Goal: Task Accomplishment & Management: Manage account settings

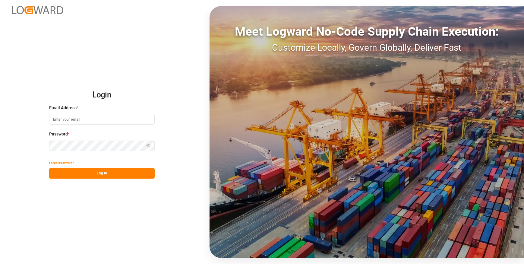
type input "chefequipe.fr.mse@melitta.fr"
click at [124, 176] on button "Log In" at bounding box center [102, 173] width 106 height 11
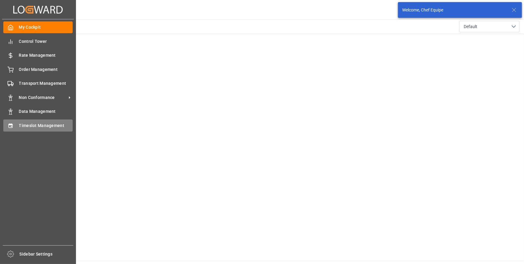
click at [11, 125] on icon at bounding box center [10, 125] width 4 height 4
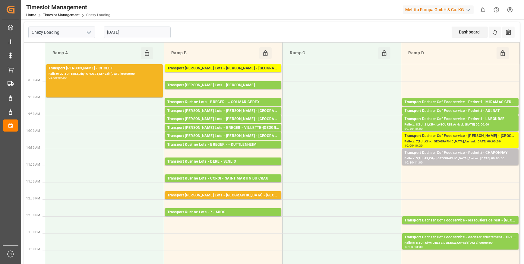
click at [88, 33] on polyline "open menu" at bounding box center [89, 33] width 4 height 2
click at [74, 60] on div "Chezy Unloading" at bounding box center [62, 59] width 66 height 14
type input "Chezy Unloading"
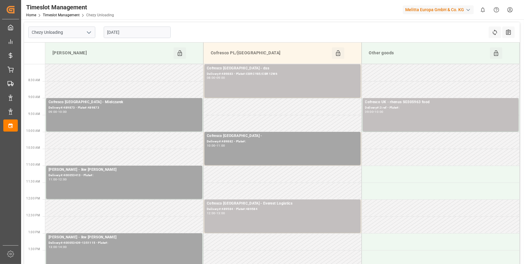
click at [135, 34] on input "[DATE]" at bounding box center [137, 32] width 67 height 11
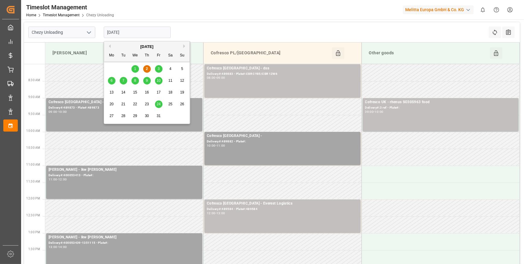
click at [159, 69] on span "3" at bounding box center [159, 69] width 2 height 4
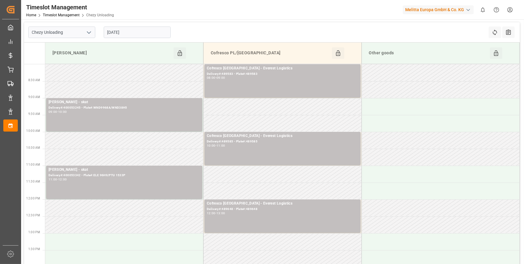
click at [130, 30] on input "[DATE]" at bounding box center [137, 32] width 67 height 11
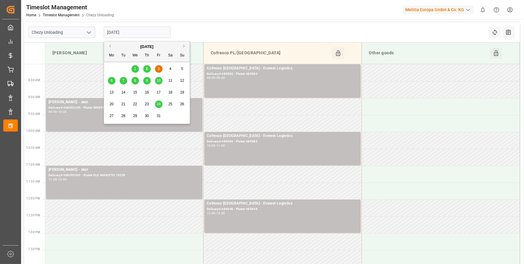
click at [146, 67] on span "2" at bounding box center [147, 69] width 2 height 4
type input "[DATE]"
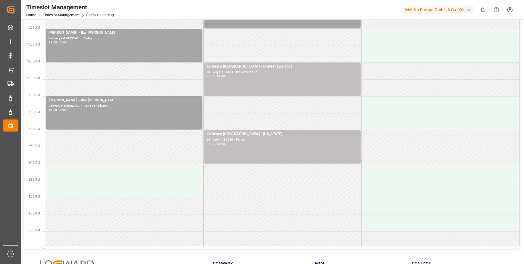
scroll to position [164, 0]
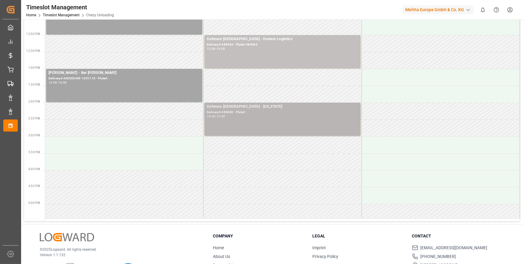
click at [243, 112] on div "Delivery#:489880 - Plate#:" at bounding box center [282, 112] width 151 height 5
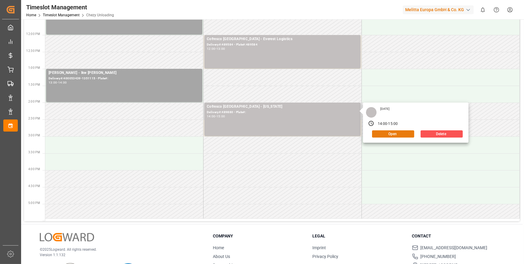
click at [382, 131] on button "Open" at bounding box center [393, 133] width 42 height 7
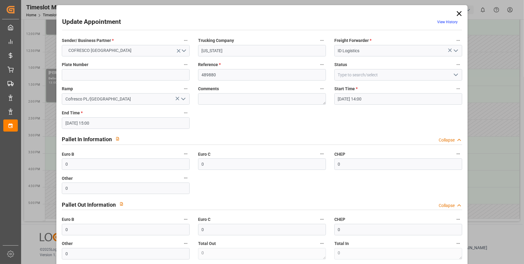
click at [454, 77] on icon "open menu" at bounding box center [455, 74] width 7 height 7
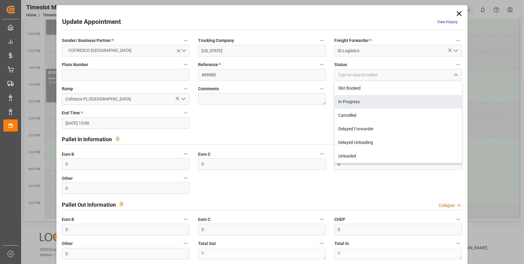
click at [350, 98] on div "In Progress" at bounding box center [398, 102] width 127 height 14
type input "In Progress"
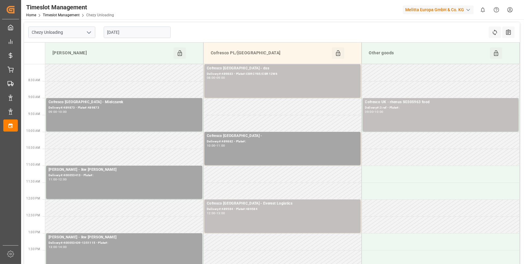
scroll to position [0, 0]
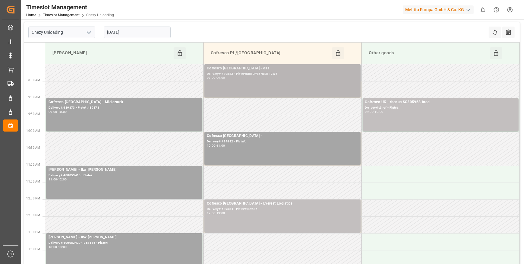
click at [247, 81] on div "Cofresco Poland - dss Delivery#:489883 - Plate#:CBR CY85/CBR 12W6 08:00 - 09:00" at bounding box center [282, 80] width 151 height 31
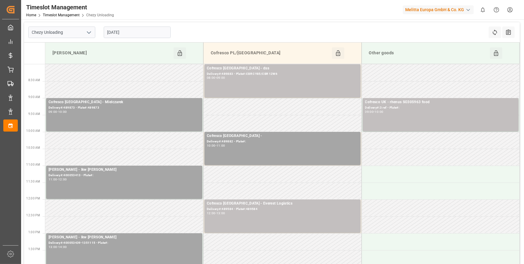
click at [247, 81] on div "Cofresco Poland - dss Delivery#:489883 - Plate#:CBR CY85/CBR 12W6 08:00 - 09:00" at bounding box center [282, 80] width 151 height 31
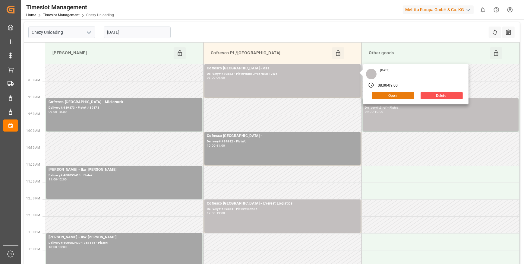
click at [388, 95] on button "Open" at bounding box center [393, 95] width 42 height 7
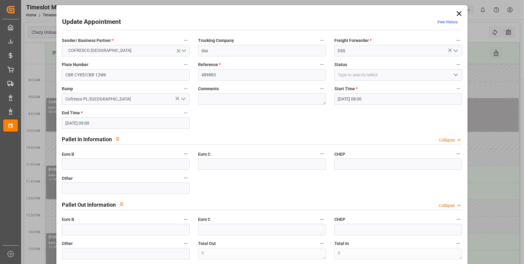
drag, startPoint x: 454, startPoint y: 74, endPoint x: 436, endPoint y: 78, distance: 18.5
click at [454, 74] on icon "open menu" at bounding box center [455, 74] width 7 height 7
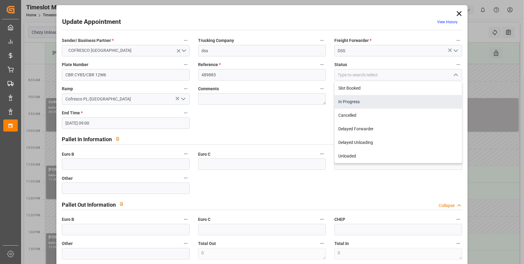
click at [350, 100] on div "In Progress" at bounding box center [398, 102] width 127 height 14
type input "In Progress"
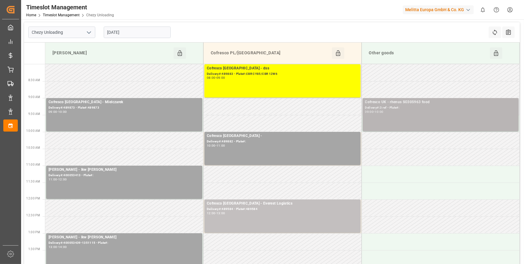
click at [423, 109] on div "Delivery#:3 ref - Plate#:" at bounding box center [440, 107] width 151 height 5
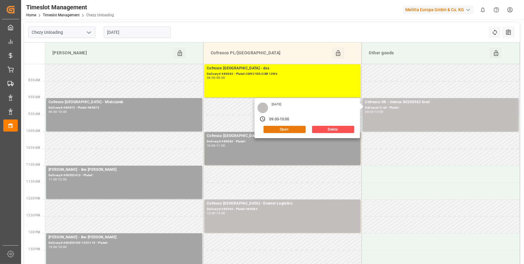
click at [290, 127] on button "Open" at bounding box center [285, 129] width 42 height 7
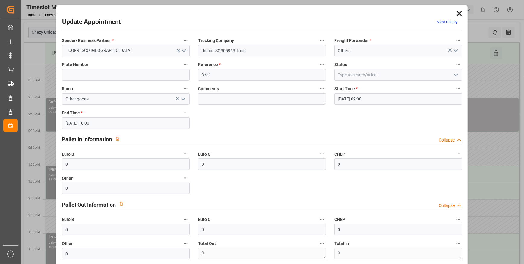
click at [455, 73] on icon "open menu" at bounding box center [455, 74] width 7 height 7
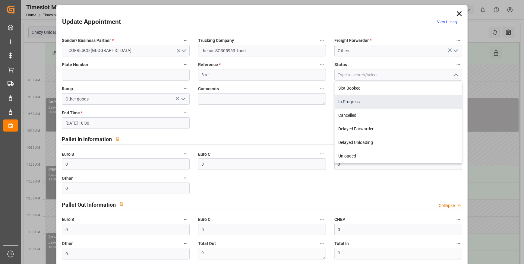
click at [347, 103] on div "In Progress" at bounding box center [398, 102] width 127 height 14
type input "In Progress"
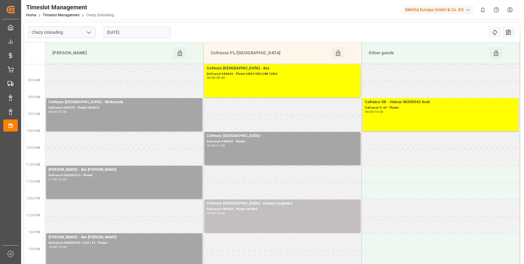
click at [141, 32] on input "[DATE]" at bounding box center [137, 32] width 67 height 11
click at [89, 31] on icon "open menu" at bounding box center [88, 32] width 7 height 7
click at [66, 45] on div "Chezy Loading" at bounding box center [62, 46] width 66 height 14
type input "Chezy Loading"
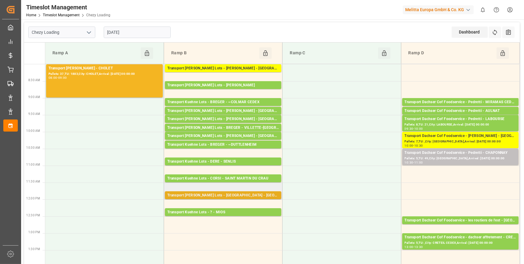
click at [231, 194] on div "Transport Kuehne Lots - [GEOGRAPHIC_DATA] - [GEOGRAPHIC_DATA]" at bounding box center [223, 195] width 112 height 6
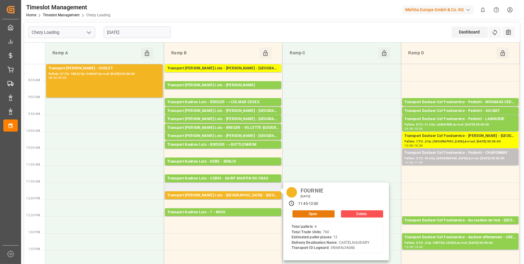
click at [315, 214] on button "Open" at bounding box center [314, 213] width 42 height 7
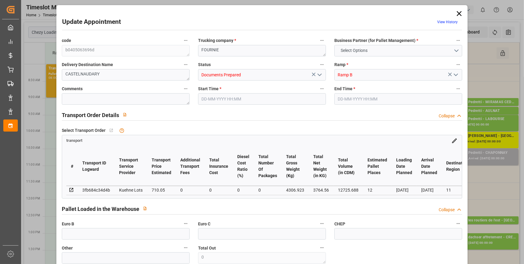
type input "12"
type input "710.05"
type input "0"
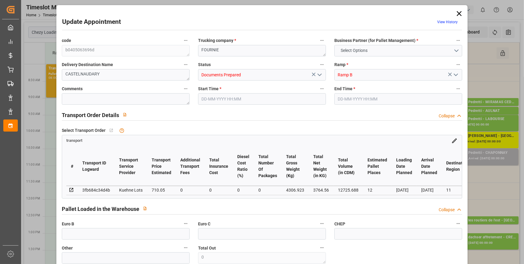
type input "710.05"
type input "0"
type input "3764.56"
type input "5126.472"
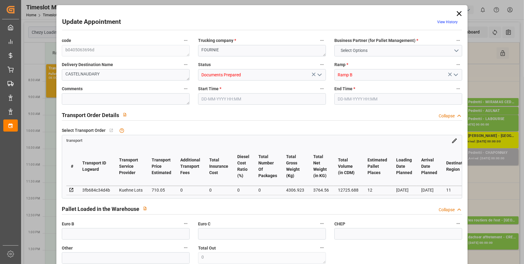
type input "12725.688"
type input "11"
type input "4"
type input "760"
type input "31"
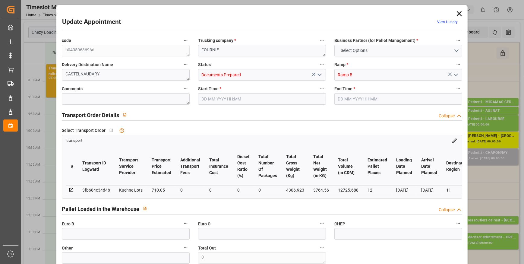
type input "101"
type input "4306.923"
type input "0"
type input "4710.8598"
type input "0"
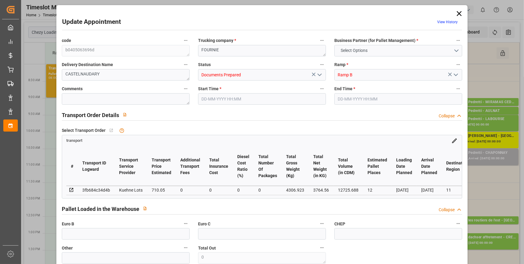
type input "0"
type input "21"
type input "35"
type input "02-10-2025 11:45"
type input "02-10-2025 12:00"
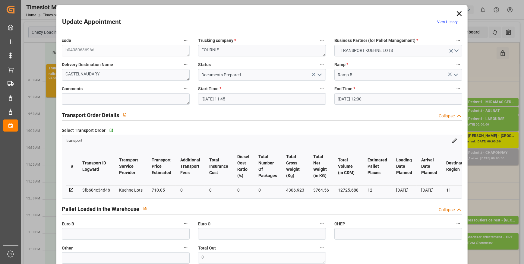
type input "01-10-2025 13:22"
type input "01-10-2025 11:28"
type input "[DATE]"
click at [319, 73] on icon "open menu" at bounding box center [319, 74] width 7 height 7
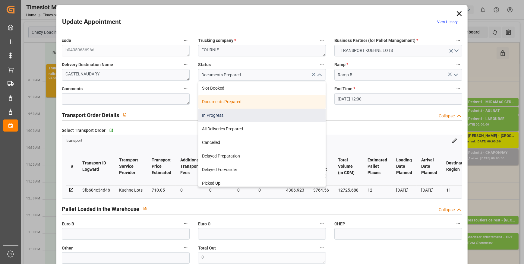
click at [214, 113] on div "In Progress" at bounding box center [261, 116] width 127 height 14
type input "In Progress"
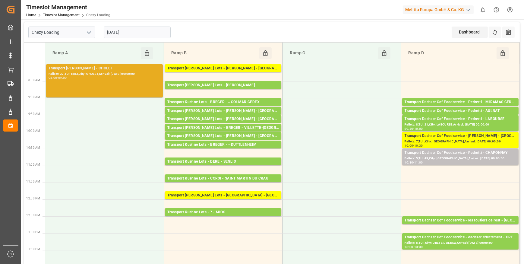
click at [101, 81] on div "Transport Delisle - CHOLET - CHOLET Pallets: 37,TU: 1883,City: CHOLET,Arrival: …" at bounding box center [105, 80] width 112 height 31
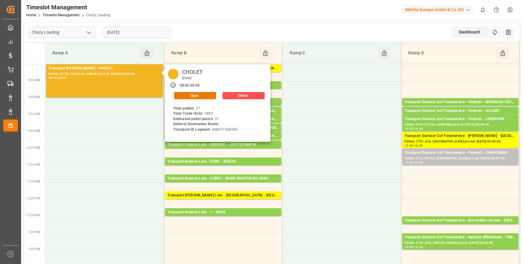
click at [194, 94] on button "Open" at bounding box center [195, 95] width 42 height 7
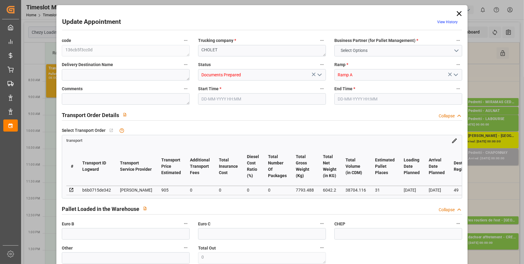
type input "31"
type input "905"
type input "0"
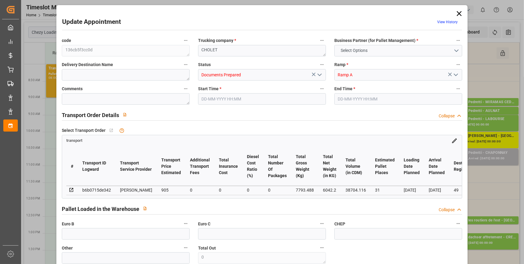
type input "874.411"
type input "-30.589"
type input "0"
type input "6042.2"
type input "9595.864"
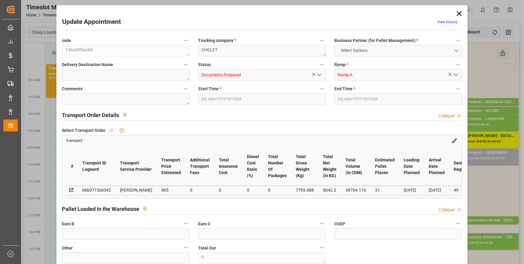
type input "38704.116"
type input "49"
type input "37"
type input "1883"
type input "63"
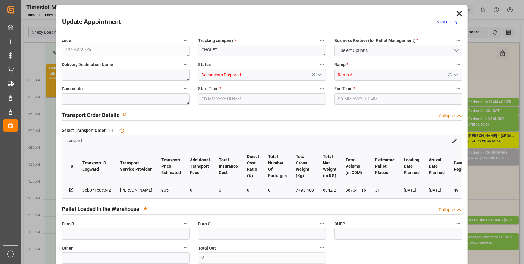
type input "101"
type input "7793.488"
type input "0"
type input "4710.8598"
type input "0"
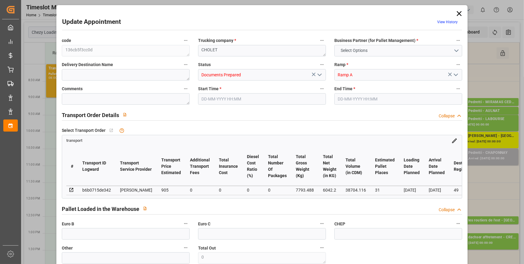
type input "0"
type input "21"
type input "35"
type input "[DATE] 08:00"
type input "[DATE] 09:00"
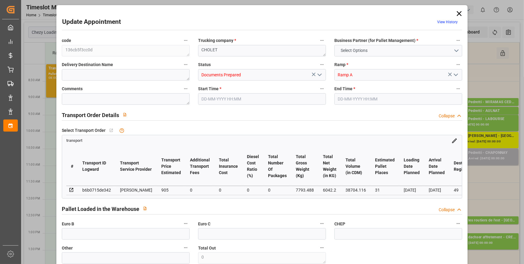
type input "01-10-2025 12:50"
type input "01-10-2025 12:20"
type input "[DATE]"
click at [318, 75] on polyline "open menu" at bounding box center [320, 75] width 4 height 2
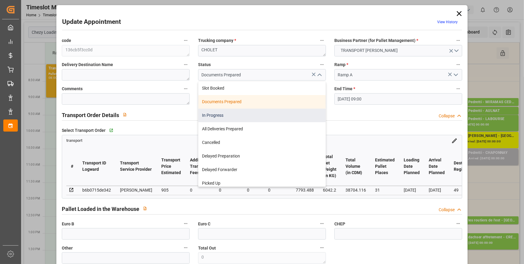
click at [219, 115] on div "In Progress" at bounding box center [261, 116] width 127 height 14
type input "In Progress"
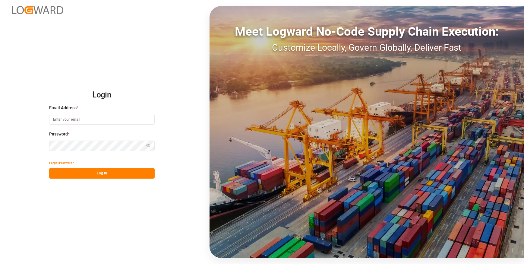
type input "[EMAIL_ADDRESS][DOMAIN_NAME]"
click at [120, 173] on button "Log In" at bounding box center [102, 173] width 106 height 11
click at [120, 173] on div "Forgot Password? Log In" at bounding box center [102, 167] width 106 height 21
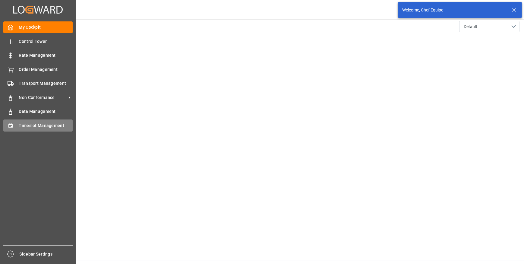
click at [11, 129] on icon at bounding box center [11, 126] width 6 height 6
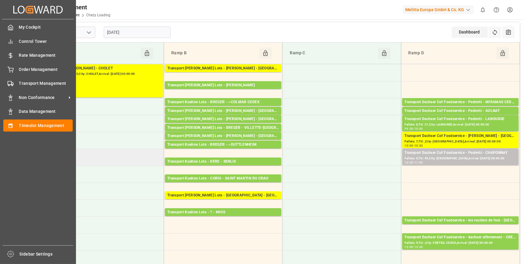
click at [87, 161] on td at bounding box center [104, 157] width 119 height 17
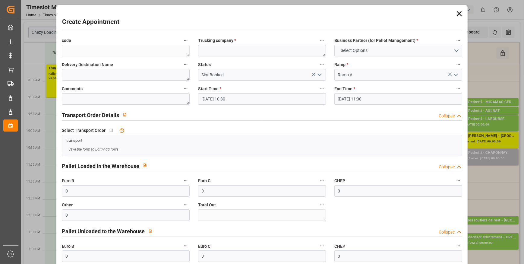
click at [458, 11] on icon at bounding box center [459, 13] width 8 height 8
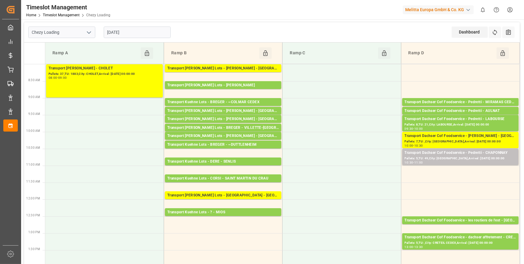
click at [97, 27] on div "Chezy Loading" at bounding box center [62, 32] width 76 height 11
click at [88, 33] on icon "open menu" at bounding box center [88, 32] width 7 height 7
click at [60, 57] on div "Chezy Unloading" at bounding box center [62, 59] width 66 height 14
type input "Chezy Unloading"
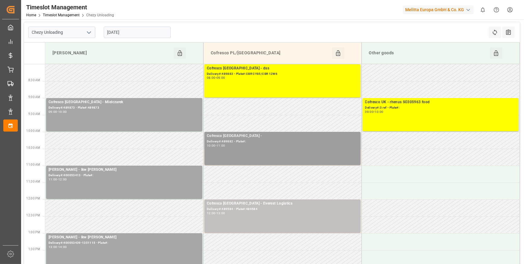
click at [252, 141] on div "Delivery#:489882 - Plate#:" at bounding box center [282, 141] width 151 height 5
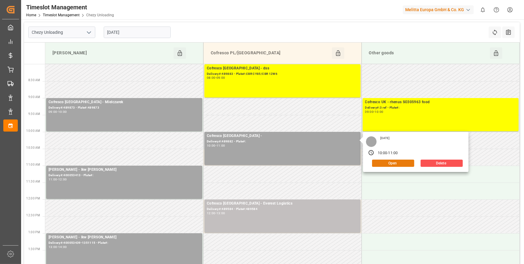
click at [380, 163] on button "Open" at bounding box center [393, 163] width 42 height 7
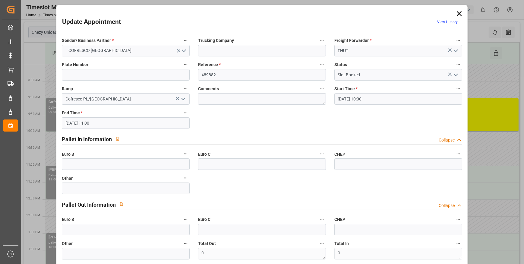
click at [455, 75] on icon "open menu" at bounding box center [455, 74] width 7 height 7
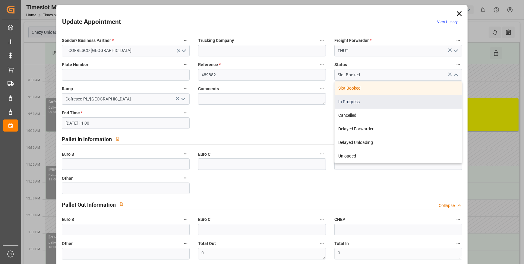
click at [349, 102] on div "In Progress" at bounding box center [398, 102] width 127 height 14
type input "In Progress"
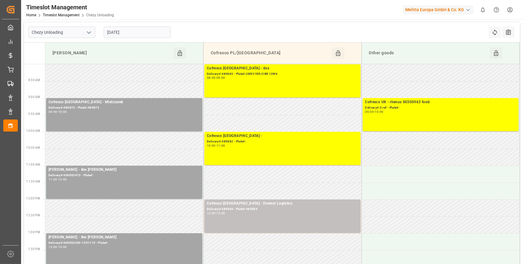
click at [87, 32] on polyline "open menu" at bounding box center [89, 33] width 4 height 2
click at [59, 45] on div "Chezy Loading" at bounding box center [62, 46] width 66 height 14
type input "Chezy Loading"
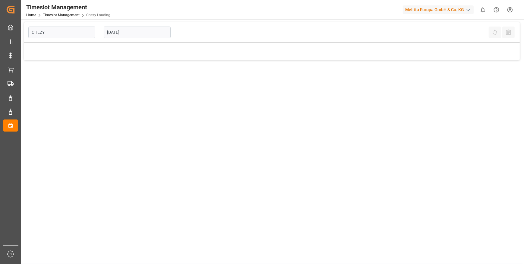
type input "Chezy Loading"
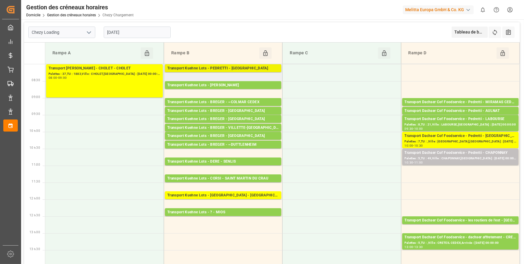
click at [231, 68] on div "Transport Kuehne Lots - PEDRETTI - [GEOGRAPHIC_DATA]" at bounding box center [223, 68] width 112 height 6
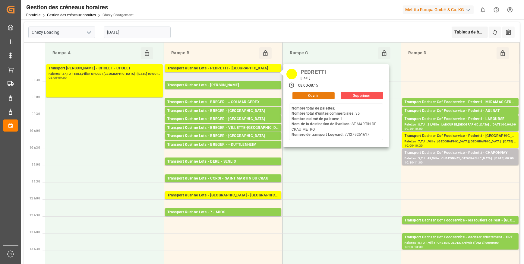
click at [307, 95] on button "Ouvrir" at bounding box center [314, 95] width 42 height 7
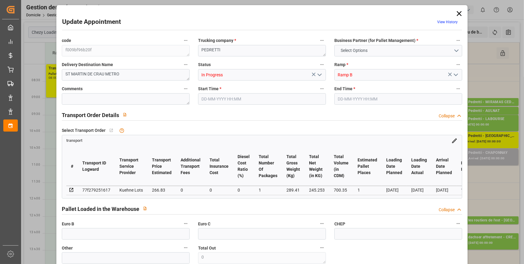
type input "1"
type input "266.83"
type input "0"
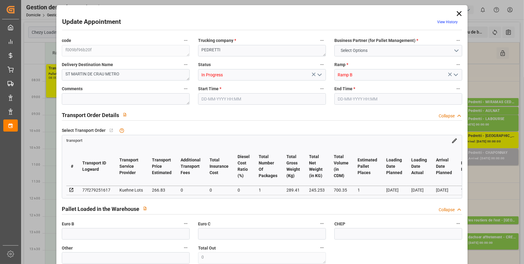
type input "266.83"
type input "0"
type input "1"
type input "245.253"
type input "312.41"
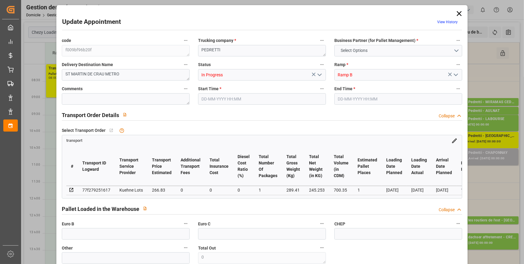
type input "700.35"
type input "13"
type input "0"
type input "35"
type input "1"
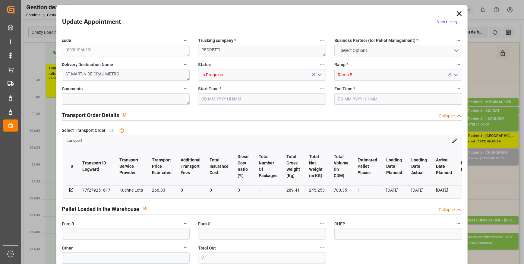
type input "101"
type input "289.41"
type input "0"
type input "4710.8598"
type input "0"
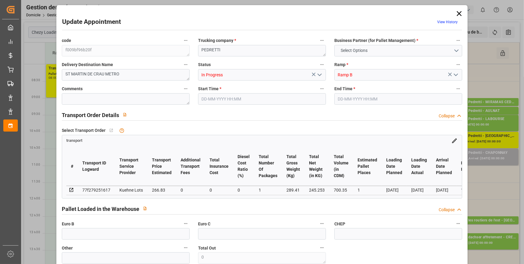
type input "0"
type input "21"
type input "35"
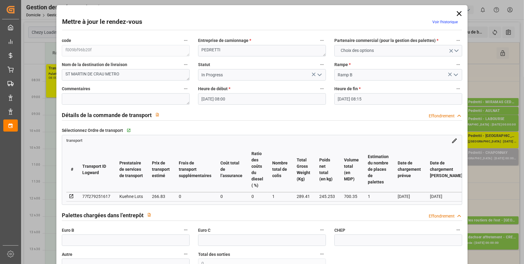
type input "[DATE] 08:00"
type input "[DATE] 08:15"
type input "[DATE] 13:03"
type input "[DATE] 11:27"
type input "[DATE]"
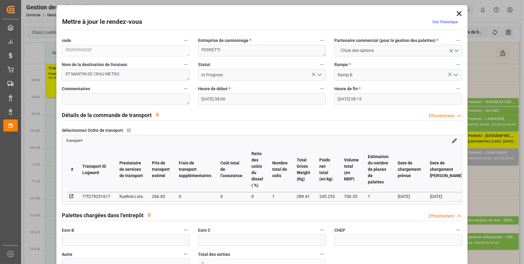
type input "[DATE]"
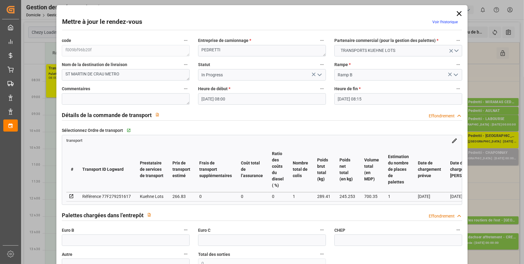
drag, startPoint x: 320, startPoint y: 72, endPoint x: 319, endPoint y: 75, distance: 3.1
click at [320, 73] on icon "Ouvrir le menu" at bounding box center [319, 74] width 7 height 7
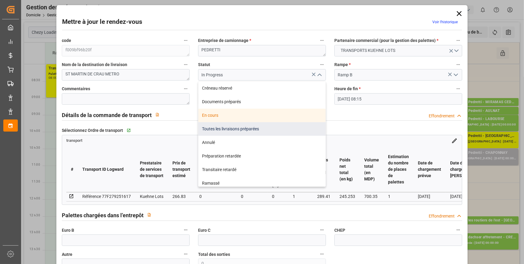
click at [242, 129] on div "Toutes les livraisons préparées" at bounding box center [261, 129] width 127 height 14
type input "All Deliveries Prepared"
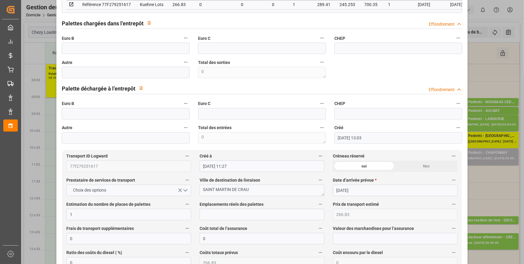
scroll to position [439, 0]
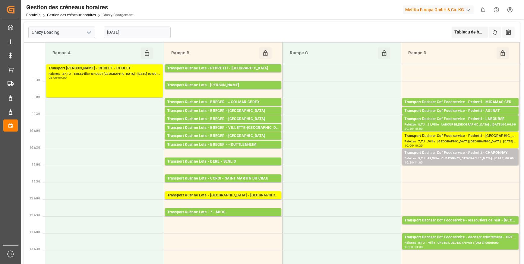
click at [128, 33] on input "[DATE]" at bounding box center [137, 32] width 67 height 11
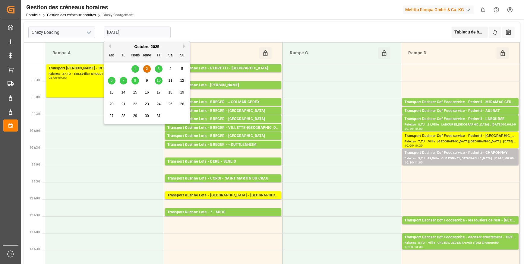
click at [128, 33] on input "[DATE]" at bounding box center [137, 32] width 67 height 11
click at [128, 138] on td at bounding box center [104, 140] width 119 height 17
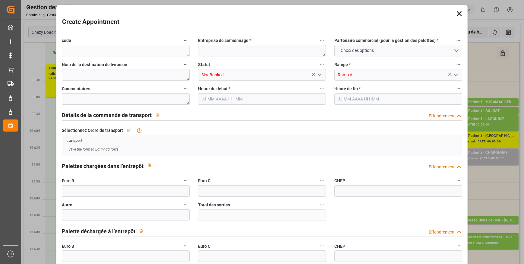
type input "0"
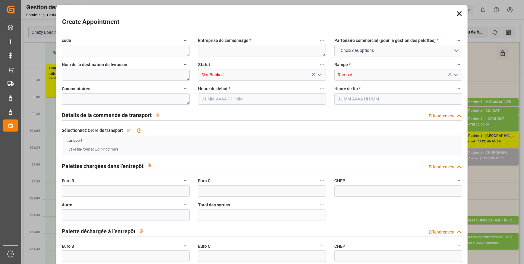
type input "0"
type input "[DATE] 10:00"
type input "[DATE] 10:30"
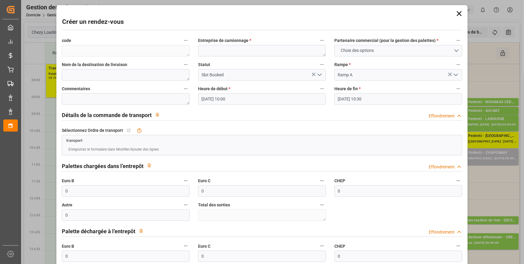
click at [460, 10] on icon at bounding box center [459, 13] width 8 height 8
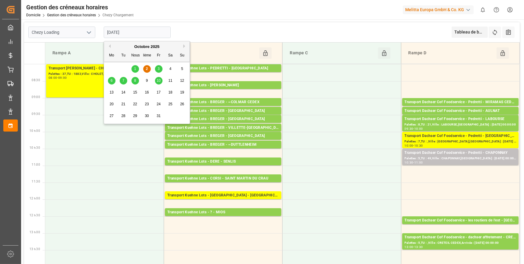
click at [140, 33] on input "[DATE]" at bounding box center [137, 32] width 67 height 11
click at [158, 69] on span "3" at bounding box center [159, 69] width 2 height 4
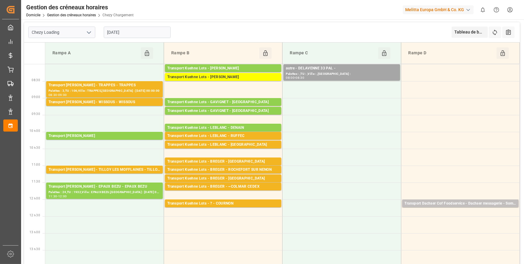
click at [140, 30] on input "[DATE]" at bounding box center [137, 32] width 67 height 11
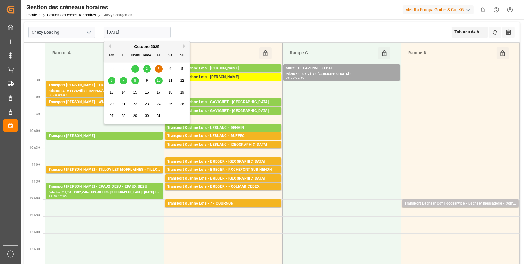
click at [147, 66] on div "2" at bounding box center [147, 68] width 8 height 7
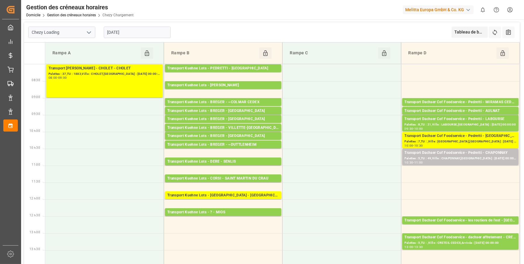
click at [134, 28] on input "[DATE]" at bounding box center [137, 32] width 67 height 11
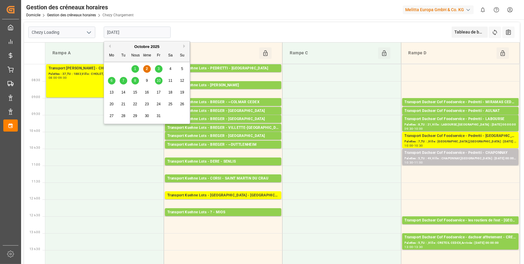
click at [135, 71] on span "1" at bounding box center [135, 69] width 2 height 4
type input "[DATE]"
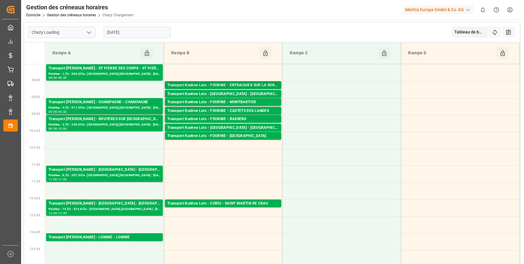
click at [224, 84] on div "Transport Kuehne Lots - FOURNIE - ENTRAIGUES SUR LA SORGUE" at bounding box center [223, 85] width 112 height 6
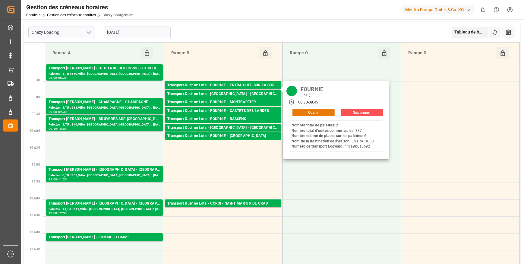
click at [301, 111] on button "Ouvrir" at bounding box center [314, 112] width 42 height 7
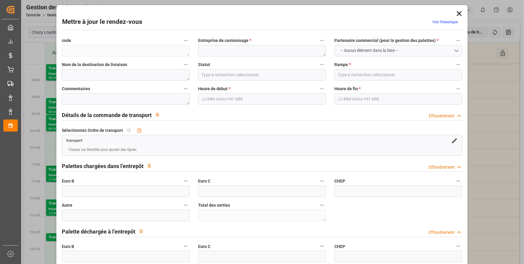
type textarea "4bb7ba391049"
type textarea "FOURNIE"
type textarea "ENTRAIGUES"
type input "Picked Up"
type input "Ramp B"
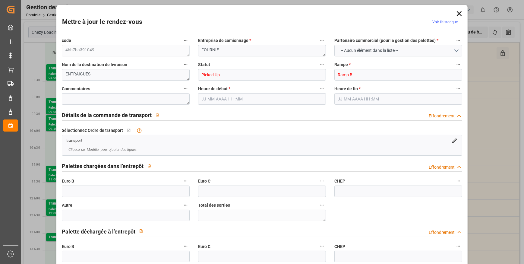
type textarea "JN 5"
type textarea "14"
type textarea "0"
type input "44ca9b0a6b92"
type textarea "ENTRAIGUES SUR LA SORGUE"
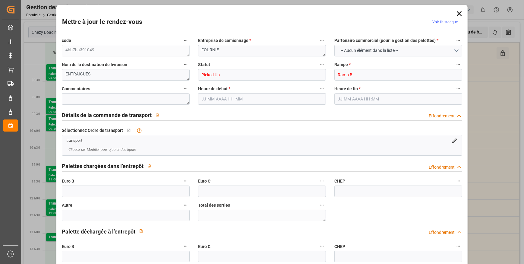
type textarea "0000700903"
type textarea "4bb7ba391049"
type textarea "FR-02570"
type textarea "FR"
type input "Road"
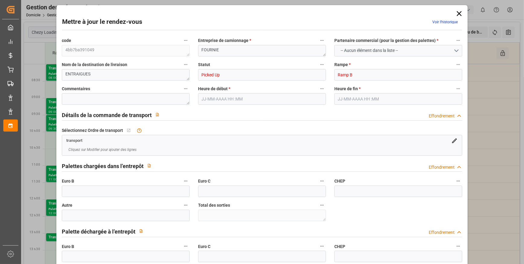
type input "FR"
type input "02570"
type input "FR"
type input "84320"
type input "Groupage"
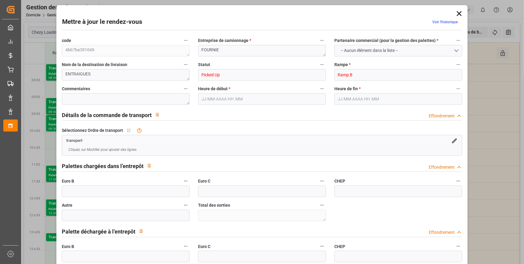
type input "26-40 t"
type input "EURO 6"
type input "Diesel"
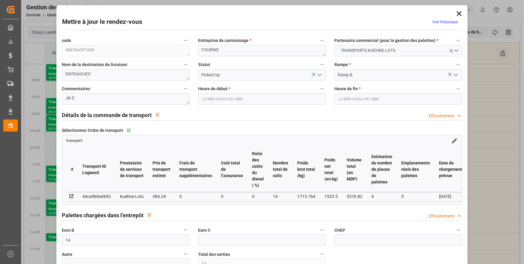
type input "14"
type input "6"
type input "5"
type input "384.24"
type input "0"
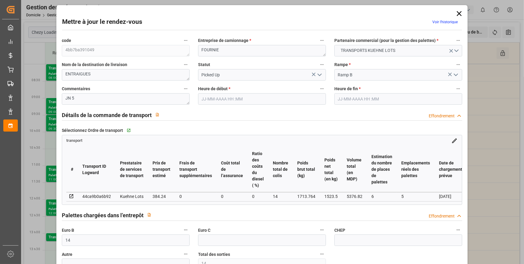
type input "0"
type input "384.24"
type input "0"
type input "14"
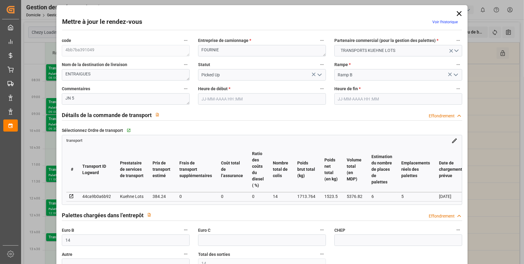
type input "1523.5"
type input "2059.052"
type input "5376.82"
type input "84"
type input "2"
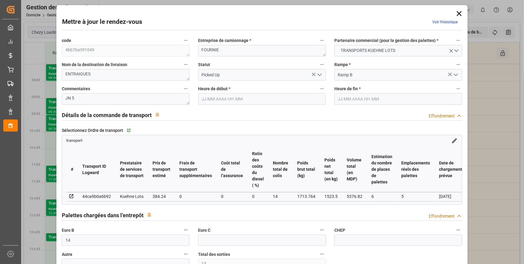
type input "337"
type input "14"
type input "101"
type input "1713.764"
type input "0"
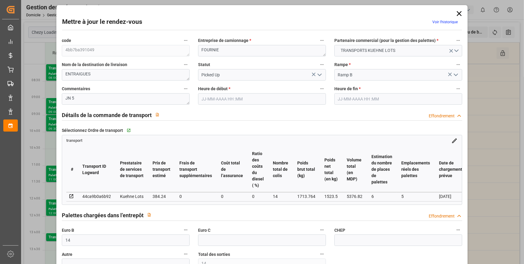
type input "4710.8598"
type input "0"
type input "21"
type input "35"
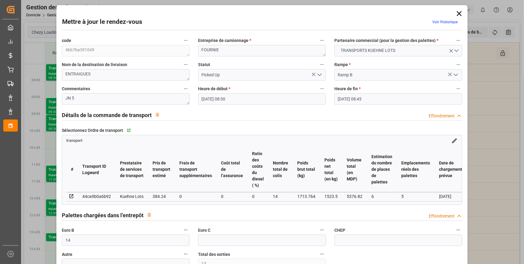
type input "[DATE] 08:30"
type input "[DATE] 08:45"
type input "[DATE] 13:04"
type input "[DATE] 11:34"
type input "[DATE]"
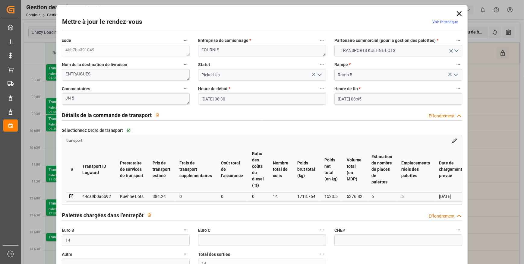
type input "[DATE]"
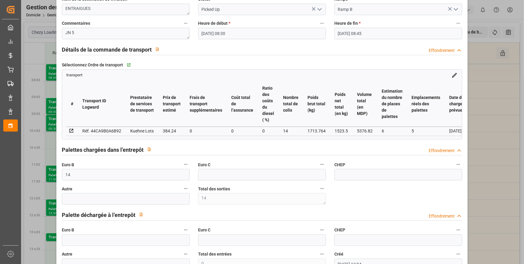
scroll to position [0, 0]
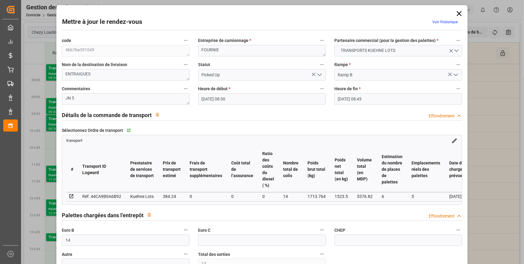
click at [457, 13] on icon at bounding box center [459, 13] width 5 height 5
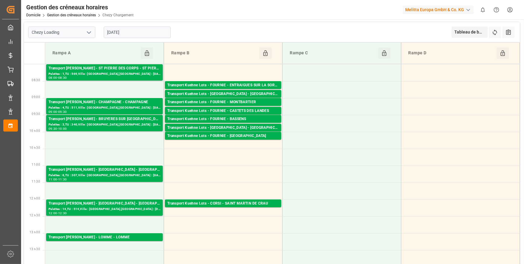
click at [129, 28] on input "[DATE]" at bounding box center [137, 32] width 67 height 11
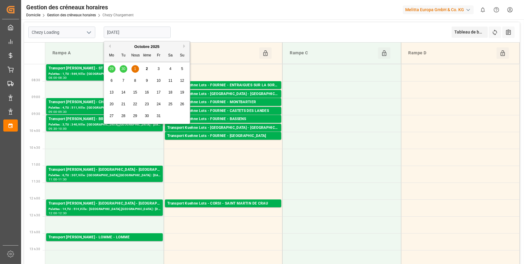
click at [157, 67] on div "3" at bounding box center [159, 68] width 8 height 7
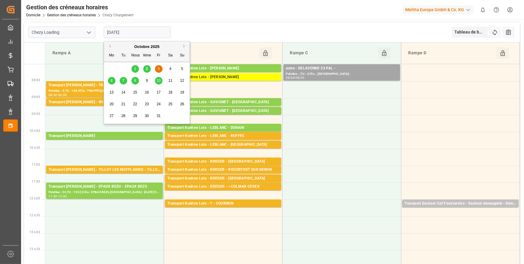
click at [138, 33] on input "[DATE]" at bounding box center [137, 32] width 67 height 11
click at [216, 33] on div "Chezy Loading [DATE] Tableau de bord View Dashboard Refresh Time Slots All Audi…" at bounding box center [272, 32] width 496 height 20
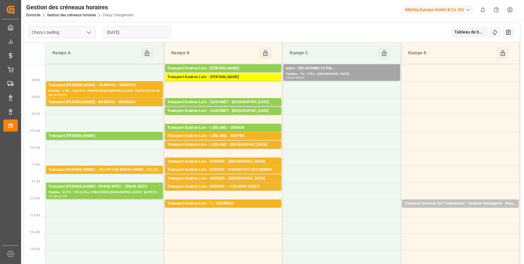
click at [142, 33] on input "[DATE]" at bounding box center [137, 32] width 67 height 11
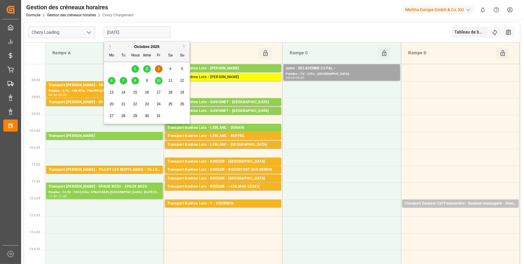
click at [147, 68] on span "2" at bounding box center [147, 69] width 2 height 4
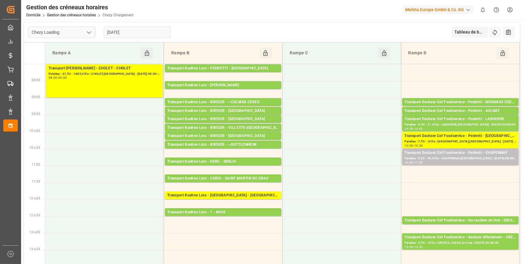
click at [133, 34] on input "[DATE]" at bounding box center [137, 32] width 67 height 11
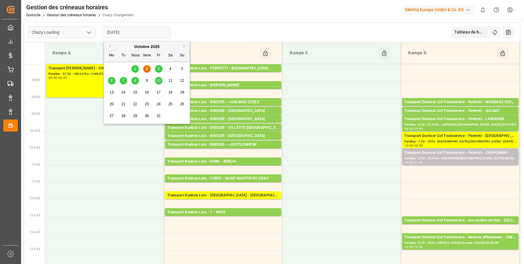
click at [136, 69] on span "1" at bounding box center [135, 69] width 2 height 4
type input "[DATE]"
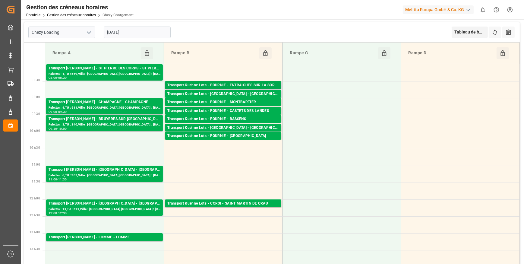
click at [245, 84] on div "Transport Kuehne Lots - FOURNIE - ENTRAIGUES SUR LA SORGUE" at bounding box center [223, 85] width 112 height 6
click at [245, 83] on div "Transport Kuehne Lots - FOURNIE - ENTRAIGUES SUR LA SORGUE" at bounding box center [223, 85] width 112 height 6
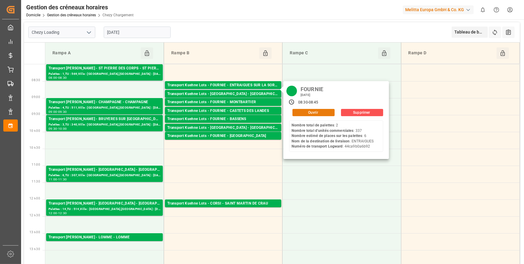
click at [309, 113] on button "Ouvrir" at bounding box center [314, 112] width 42 height 7
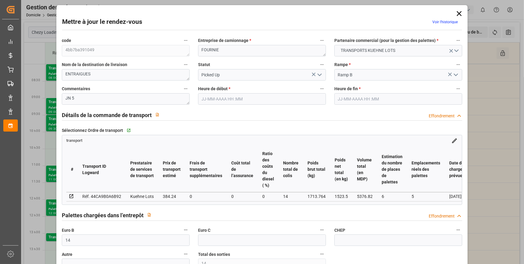
type input "14"
type input "6"
type input "5"
type input "384.24"
type input "0"
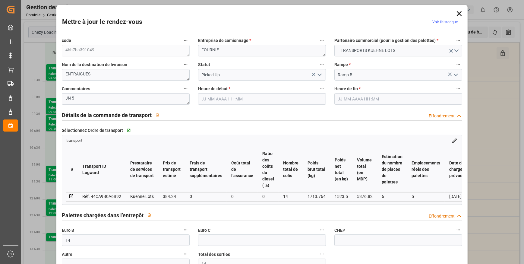
type input "0"
type input "384.24"
type input "0"
type input "14"
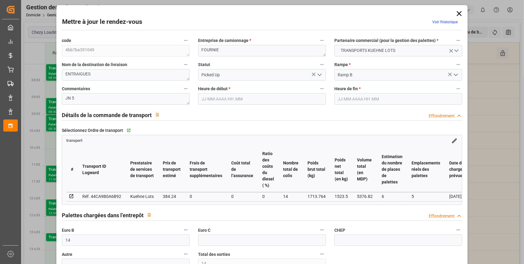
type input "1523.5"
type input "2059.052"
type input "5376.82"
type input "84"
type input "2"
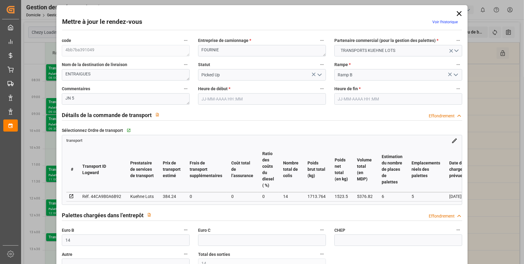
type input "337"
type input "14"
type input "101"
type input "1713.764"
type input "0"
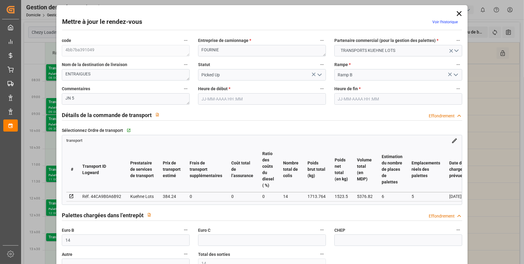
type input "4710.8598"
type input "0"
type input "21"
type input "35"
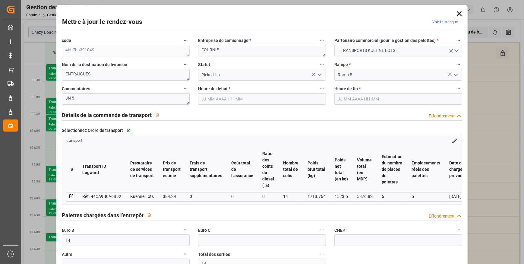
type input "[DATE] 08:30"
type input "[DATE] 08:45"
type input "[DATE] 13:04"
type input "[DATE] 11:34"
type input "[DATE]"
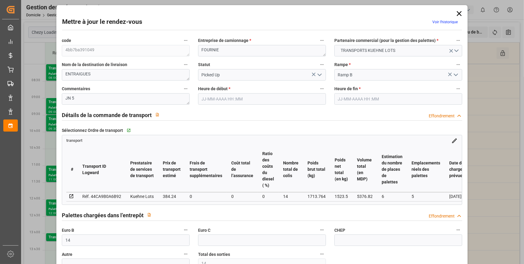
type input "[DATE]"
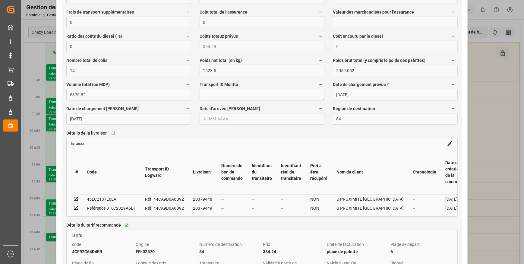
scroll to position [439, 0]
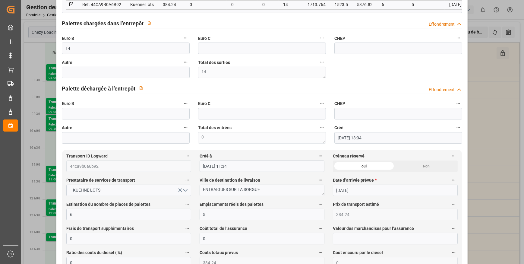
drag, startPoint x: 333, startPoint y: 106, endPoint x: 340, endPoint y: 100, distance: 9.4
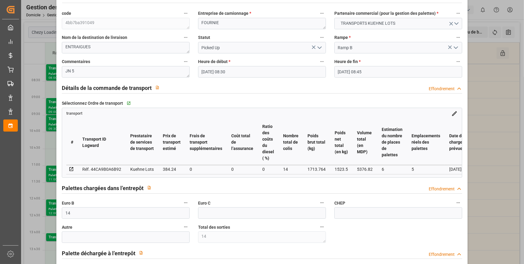
click at [497, 113] on div "Mettre à jour le rendez-vous Voir l’historique code 4bb7ba391049 Entreprise de …" at bounding box center [262, 132] width 524 height 264
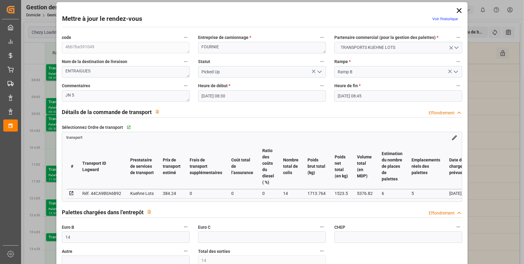
scroll to position [0, 0]
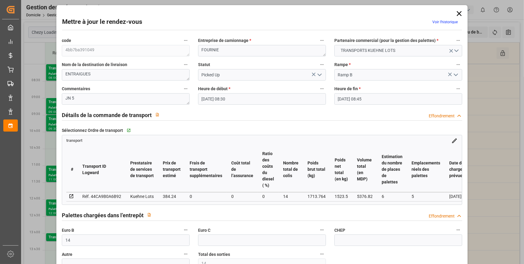
click at [457, 15] on icon at bounding box center [459, 13] width 8 height 8
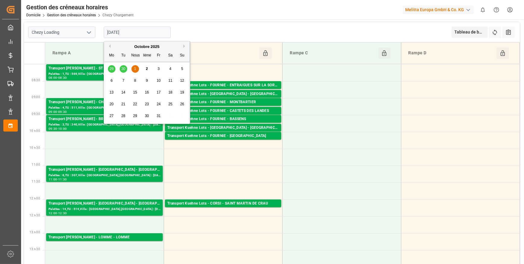
click at [128, 35] on input "[DATE]" at bounding box center [137, 32] width 67 height 11
click at [145, 71] on div "2" at bounding box center [147, 68] width 8 height 7
type input "[DATE]"
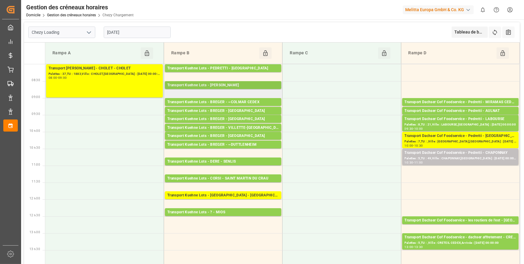
click at [215, 84] on div "Transport Kuehne Lots - [PERSON_NAME]" at bounding box center [223, 85] width 112 height 6
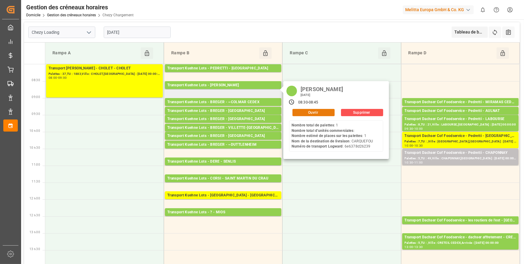
click at [315, 109] on button "Ouvrir" at bounding box center [314, 112] width 42 height 7
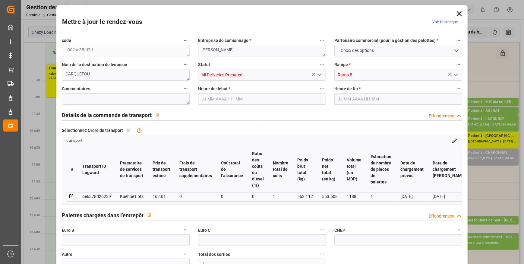
type input "1"
type input "162.01"
type input "0"
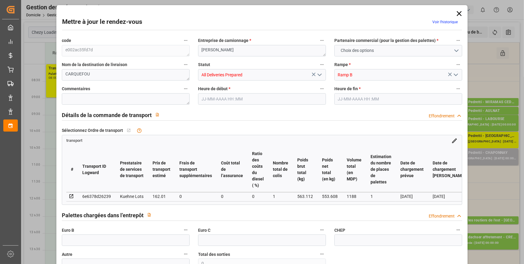
type input "162.01"
type input "0"
type input "1"
type input "553.608"
type input "614"
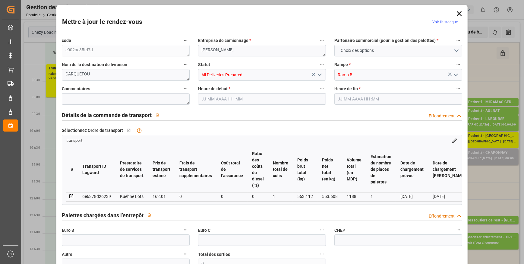
type input "1188"
type input "44"
type input "1"
type input "0"
type input "1"
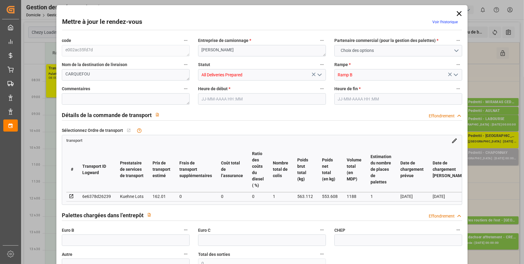
type input "101"
type input "563.112"
type input "0"
type input "4710.8598"
type input "0"
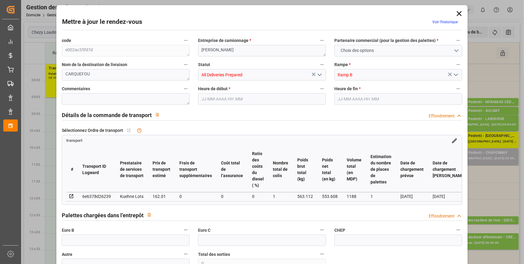
type input "0"
type input "21"
type input "35"
type input "[DATE] 08:30"
type input "[DATE] 08:45"
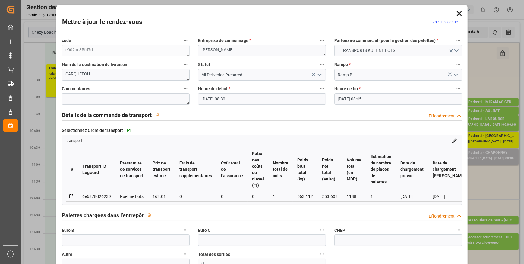
type input "[DATE] 12:42"
type input "[DATE] 11:29"
type input "[DATE]"
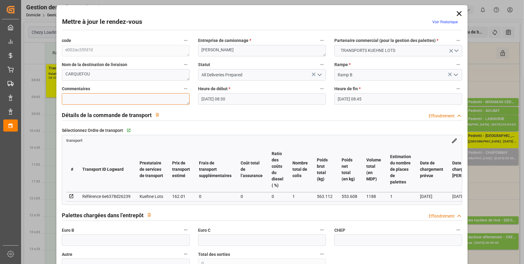
click at [82, 102] on textarea at bounding box center [126, 98] width 128 height 11
type textarea "JN 1"
click at [82, 240] on input "text" at bounding box center [126, 239] width 128 height 11
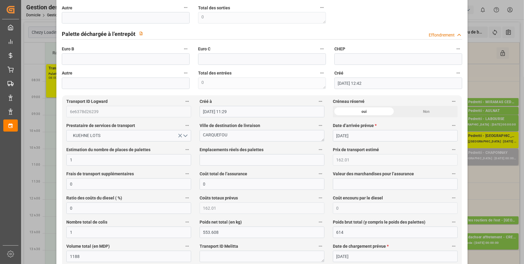
scroll to position [247, 0]
type input "1"
click at [229, 160] on input "text" at bounding box center [262, 159] width 125 height 11
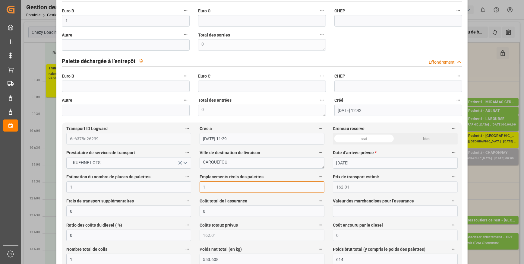
scroll to position [27, 0]
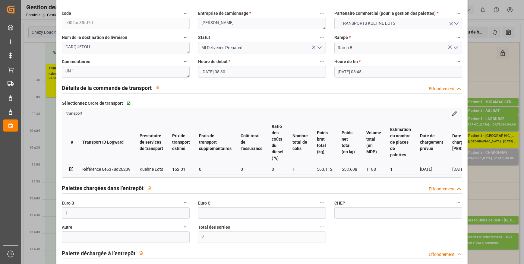
type input "1"
click at [318, 41] on label "Statut" at bounding box center [262, 37] width 128 height 8
click at [318, 41] on button "Statut" at bounding box center [322, 37] width 8 height 8
click at [318, 46] on li "Audits" at bounding box center [337, 47] width 40 height 10
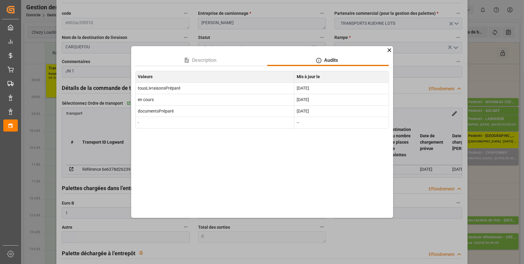
click at [390, 49] on icon at bounding box center [389, 50] width 6 height 6
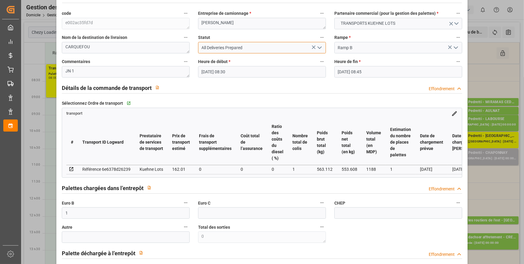
drag, startPoint x: 323, startPoint y: 46, endPoint x: 318, endPoint y: 49, distance: 5.9
click at [320, 46] on div "All Deliveries Prepared" at bounding box center [262, 47] width 128 height 11
click at [317, 50] on icon "Ouvrir le menu" at bounding box center [319, 47] width 7 height 7
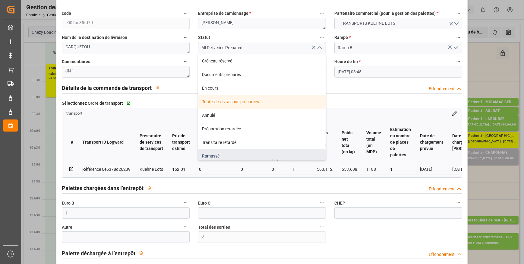
click at [231, 151] on div "Ramassé" at bounding box center [261, 156] width 127 height 14
type input "Picked Up"
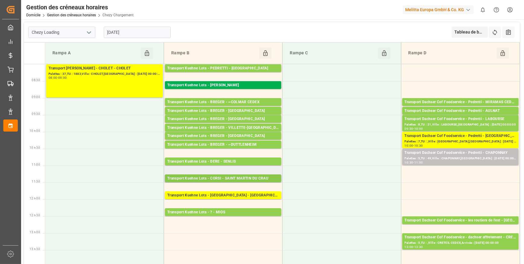
click at [236, 177] on div "Transport Kuehne Lots - CORSI - SAINT MARTIN DU CRAU" at bounding box center [223, 179] width 112 height 6
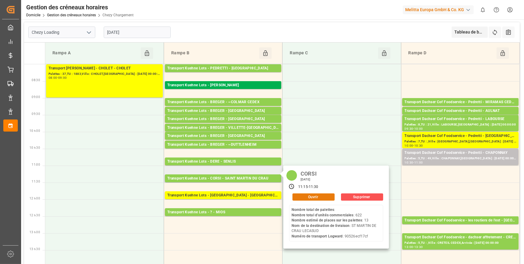
click at [302, 196] on button "Ouvrir" at bounding box center [314, 196] width 42 height 7
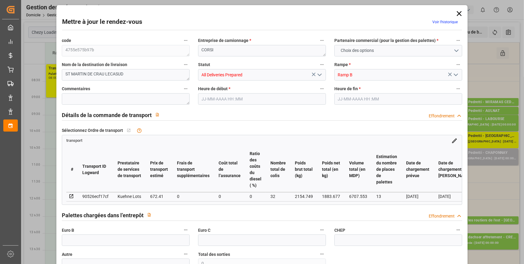
type input "13"
type input "672.41"
type input "0"
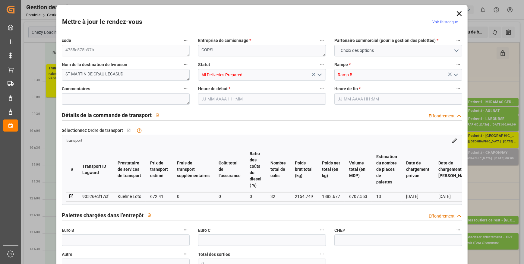
type input "672.41"
type input "0"
type input "32"
type input "1883.677"
type input "3626.749"
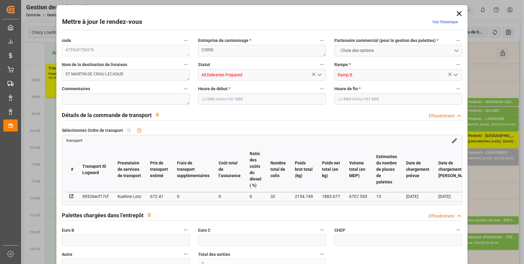
type input "6707.553"
type input "13"
type input "0"
type input "622"
type input "64"
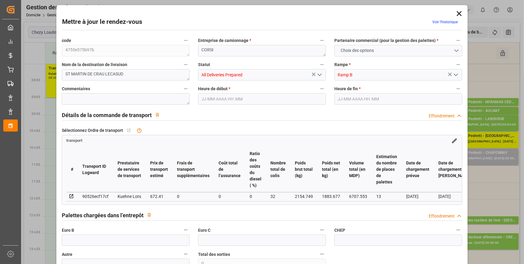
type input "101"
type input "2154.749"
type input "0"
type input "4710.8598"
type input "0"
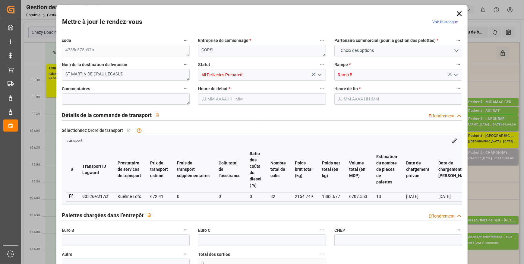
type input "0"
type input "21"
type input "35"
type input "[DATE] 11:15"
type input "[DATE] 11:30"
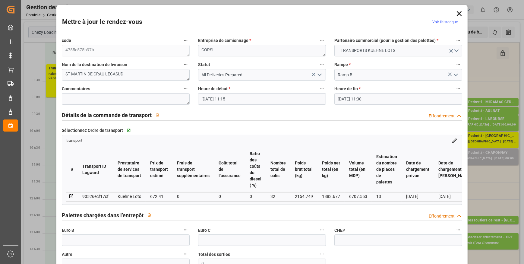
type input "[DATE] 09:27"
type input "[DATE] 11:33"
type input "[DATE]"
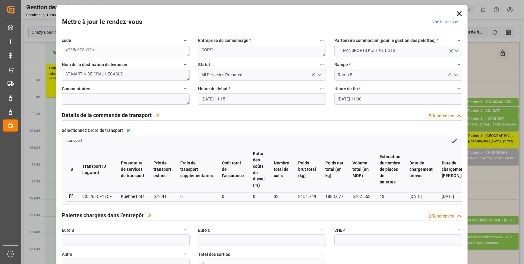
click at [319, 75] on polyline "Ouvrir le menu" at bounding box center [320, 75] width 4 height 2
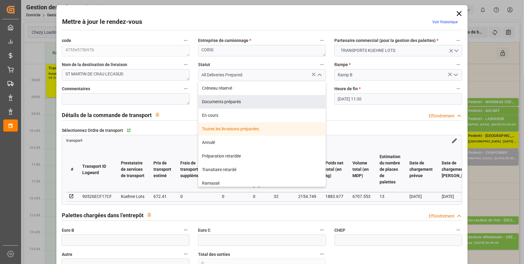
click at [479, 58] on div "Mettre à jour le rendez-vous Voir l’historique code 4755e575b97b Entreprise de …" at bounding box center [262, 132] width 524 height 264
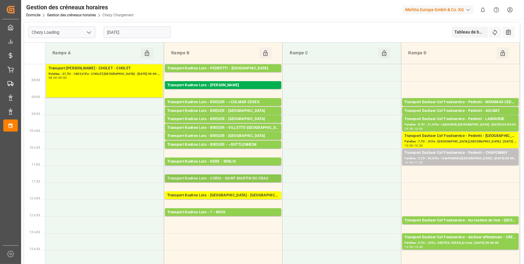
click at [226, 177] on div "Transport Kuehne Lots - CORSI - SAINT MARTIN DU CRAU" at bounding box center [223, 179] width 112 height 6
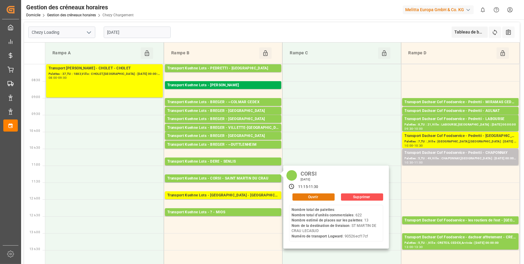
click at [315, 195] on button "Ouvrir" at bounding box center [314, 196] width 42 height 7
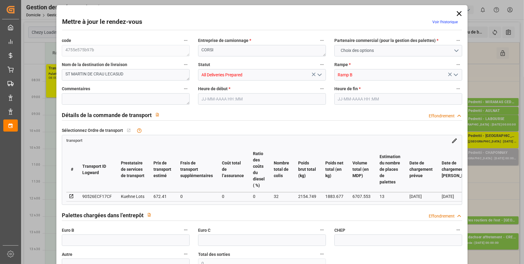
type input "13"
type input "672.41"
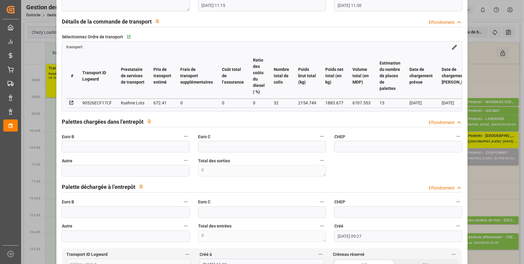
scroll to position [0, 0]
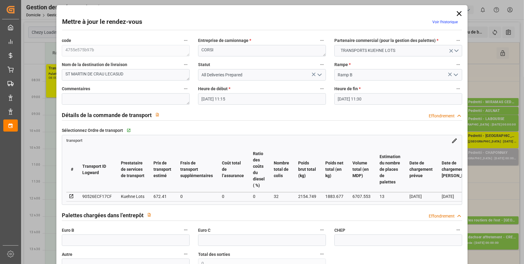
click at [458, 11] on icon at bounding box center [459, 13] width 8 height 8
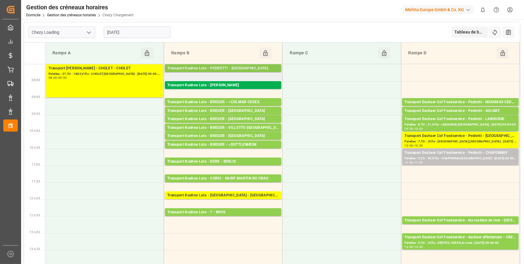
click at [257, 65] on div "Transport Kuehne Lots - PEDRETTI - [GEOGRAPHIC_DATA]" at bounding box center [223, 68] width 112 height 6
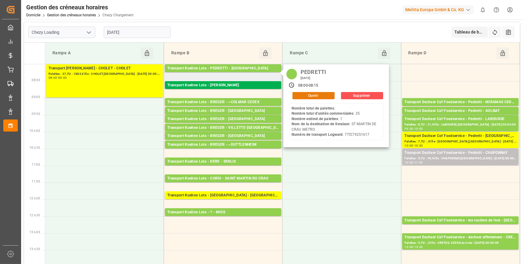
click at [304, 94] on button "Ouvrir" at bounding box center [314, 95] width 42 height 7
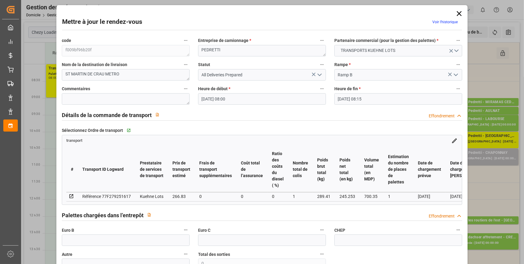
click at [455, 13] on icon at bounding box center [459, 13] width 8 height 8
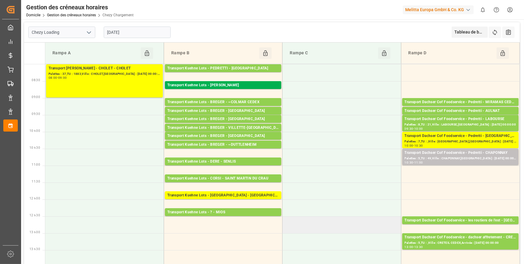
click at [316, 225] on td at bounding box center [342, 224] width 119 height 17
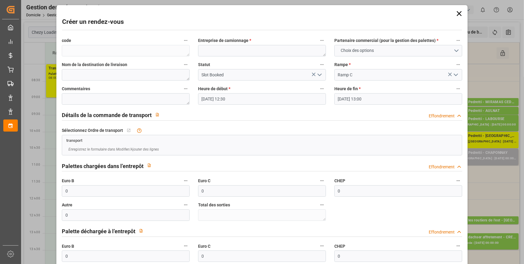
click at [457, 12] on icon at bounding box center [459, 13] width 8 height 8
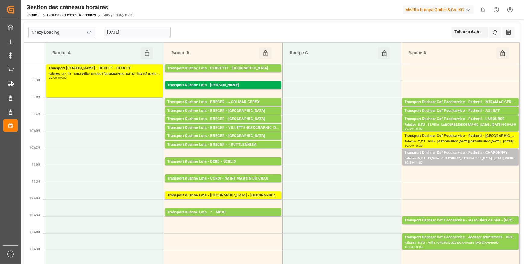
click at [128, 32] on input "[DATE]" at bounding box center [137, 32] width 67 height 11
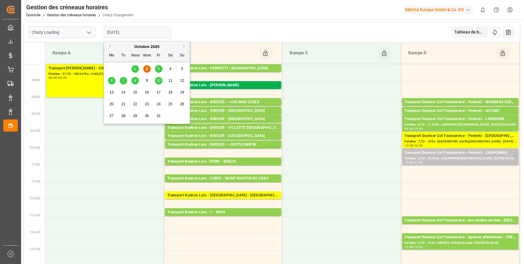
click at [160, 66] on div "3" at bounding box center [159, 68] width 8 height 7
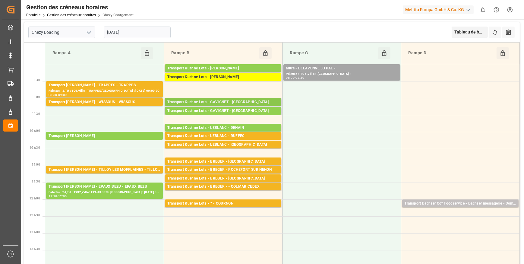
click at [244, 104] on div "Transport Kuehne Lots - GAVIGNET - [GEOGRAPHIC_DATA]" at bounding box center [223, 102] width 112 height 6
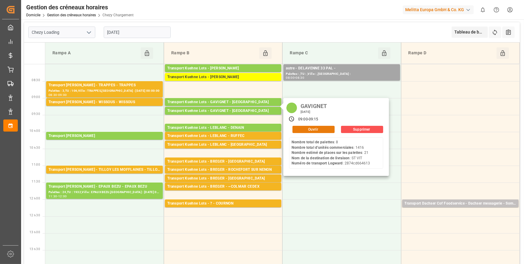
click at [318, 129] on button "Ouvrir" at bounding box center [314, 129] width 42 height 7
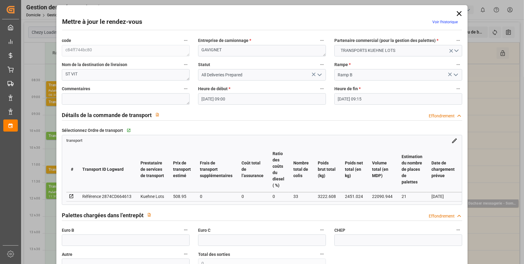
click at [458, 14] on icon at bounding box center [459, 13] width 5 height 5
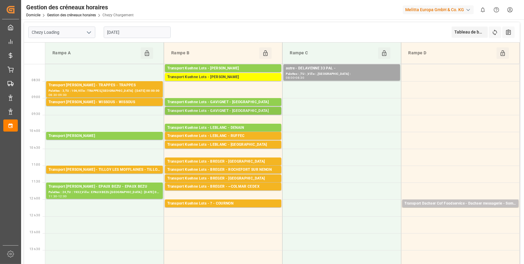
click at [243, 112] on div "Transport Kuehne Lots - GAVIGNET - [GEOGRAPHIC_DATA]" at bounding box center [223, 111] width 112 height 6
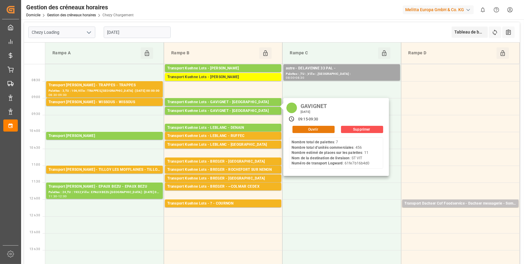
click at [294, 128] on button "Ouvrir" at bounding box center [314, 129] width 42 height 7
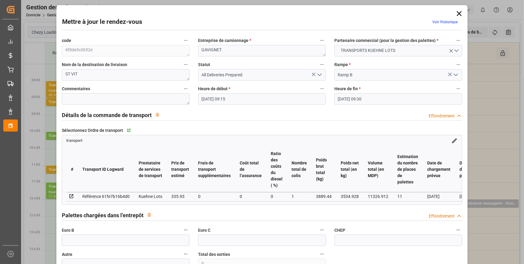
click at [457, 12] on icon at bounding box center [459, 13] width 8 height 8
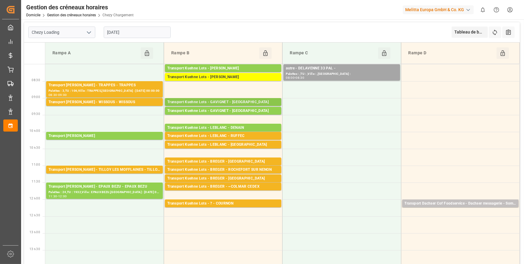
click at [252, 100] on div "Transport Kuehne Lots - GAVIGNET - [GEOGRAPHIC_DATA]" at bounding box center [223, 102] width 112 height 6
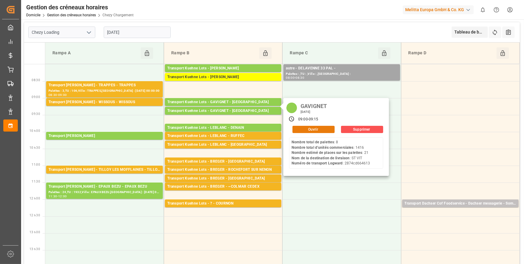
click at [307, 128] on button "Ouvrir" at bounding box center [314, 129] width 42 height 7
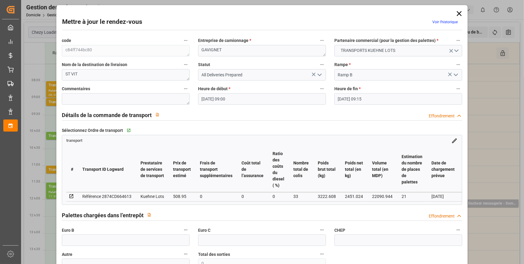
click at [318, 75] on polyline "Ouvrir le menu" at bounding box center [320, 75] width 4 height 2
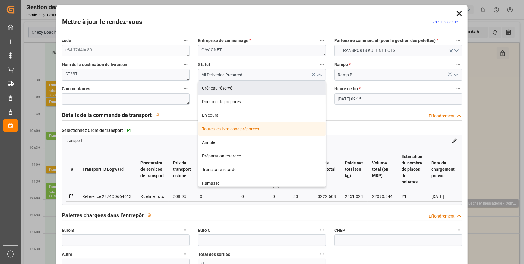
click at [457, 15] on icon at bounding box center [459, 13] width 5 height 5
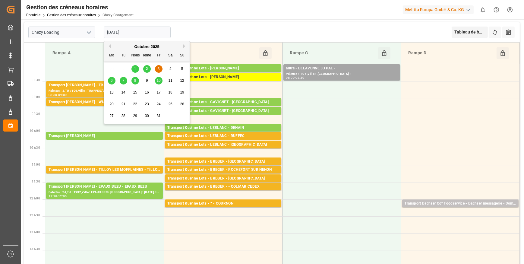
click at [140, 30] on input "[DATE]" at bounding box center [137, 32] width 67 height 11
click at [258, 126] on div "Transport Kuehne Lots - LEBLANC - DENAIN" at bounding box center [223, 128] width 112 height 6
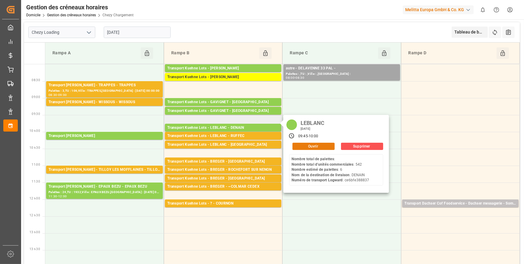
click at [302, 145] on button "Ouvrir" at bounding box center [314, 146] width 42 height 7
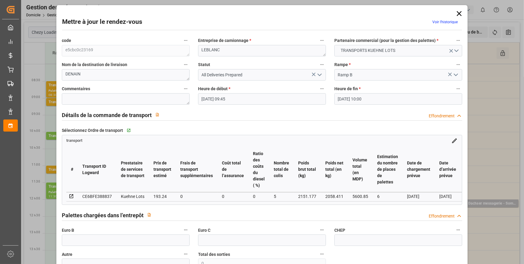
click at [485, 150] on div "Mettre à jour le rendez-vous Voir l’historique code e5cbc0c23169 Entreprise de …" at bounding box center [262, 132] width 524 height 264
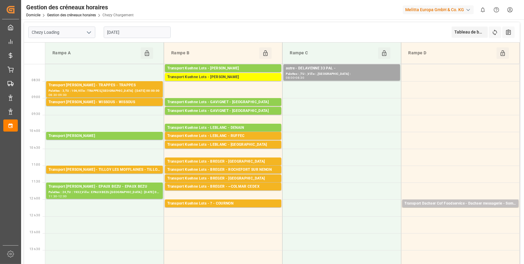
click at [145, 30] on input "[DATE]" at bounding box center [137, 32] width 67 height 11
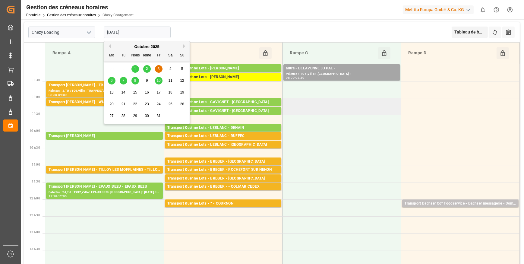
click at [353, 112] on td at bounding box center [342, 106] width 119 height 17
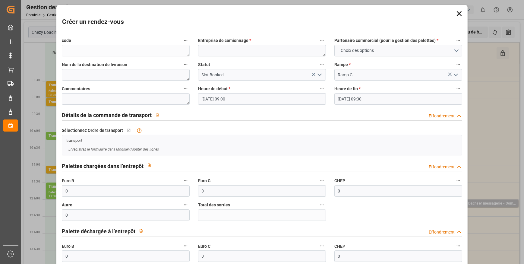
click at [460, 12] on icon at bounding box center [459, 13] width 8 height 8
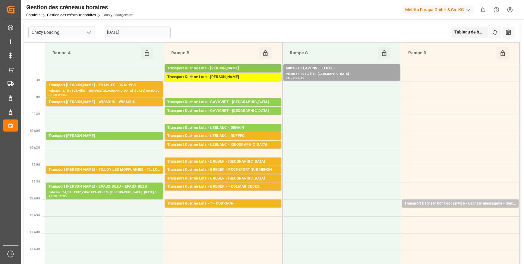
click at [253, 66] on div "Transport Kuehne Lots - [PERSON_NAME]" at bounding box center [223, 68] width 112 height 6
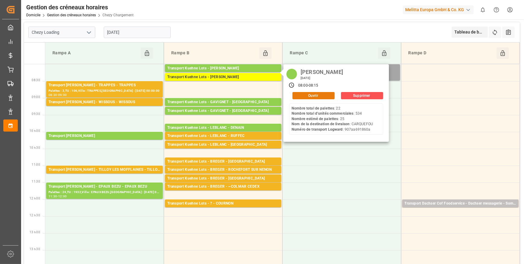
click at [314, 95] on button "Ouvrir" at bounding box center [314, 95] width 42 height 7
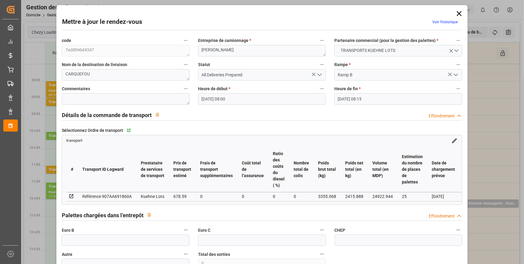
click at [457, 14] on icon at bounding box center [459, 13] width 5 height 5
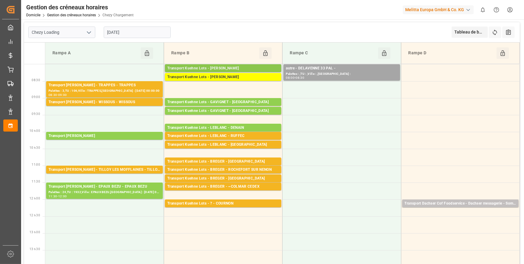
click at [259, 68] on div "Transport Kuehne Lots - [PERSON_NAME]" at bounding box center [223, 68] width 112 height 6
click at [249, 76] on div "Transport Kuehne Lots - [PERSON_NAME]" at bounding box center [223, 77] width 112 height 6
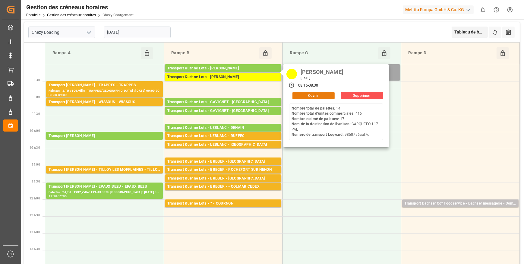
click at [309, 97] on button "Ouvrir" at bounding box center [314, 95] width 42 height 7
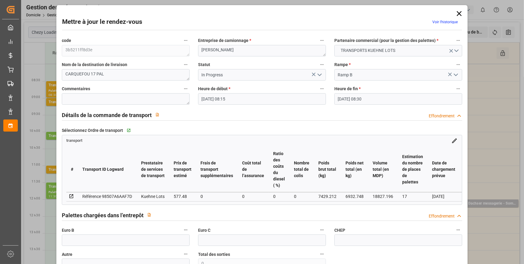
click at [456, 9] on icon at bounding box center [459, 13] width 8 height 8
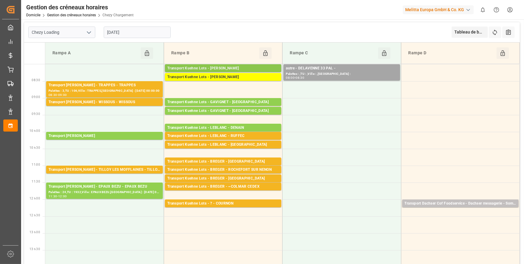
click at [239, 66] on div "Transport Kuehne Lots - [PERSON_NAME]" at bounding box center [223, 68] width 112 height 6
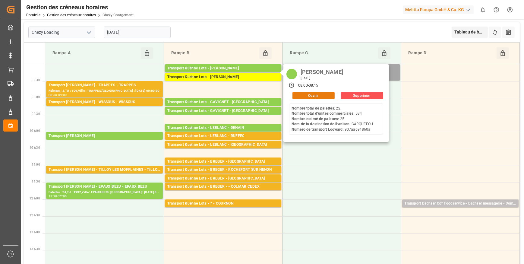
click at [298, 93] on button "Ouvrir" at bounding box center [314, 95] width 42 height 7
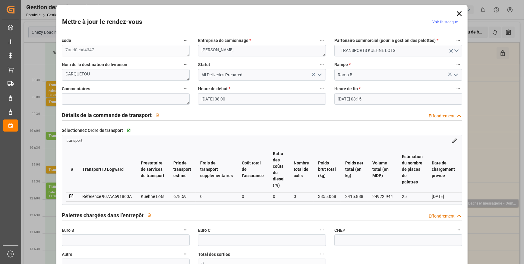
click at [458, 14] on icon at bounding box center [459, 13] width 5 height 5
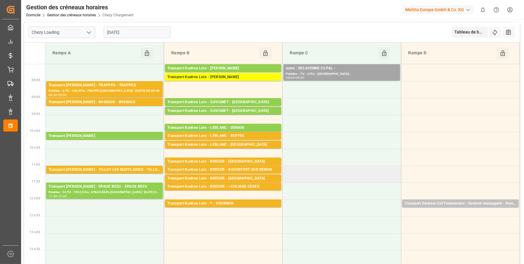
click at [378, 173] on td at bounding box center [342, 174] width 119 height 17
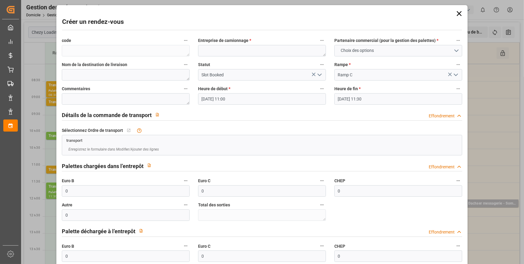
click at [458, 13] on icon at bounding box center [459, 13] width 5 height 5
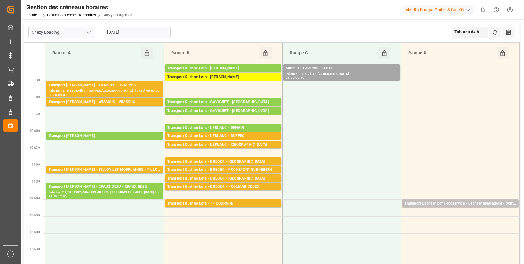
click at [121, 30] on input "[DATE]" at bounding box center [137, 32] width 67 height 11
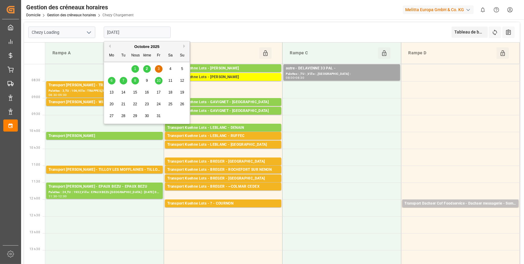
click at [148, 66] on div "2" at bounding box center [147, 68] width 8 height 7
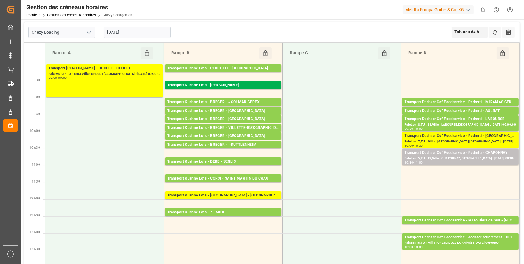
click at [147, 33] on input "[DATE]" at bounding box center [137, 32] width 67 height 11
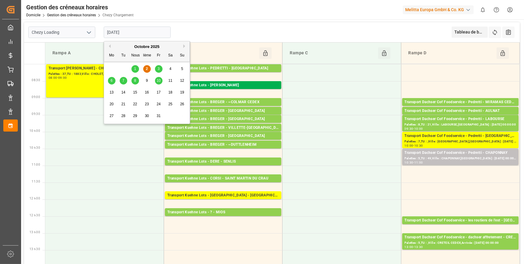
click at [134, 69] on div "1" at bounding box center [135, 68] width 8 height 7
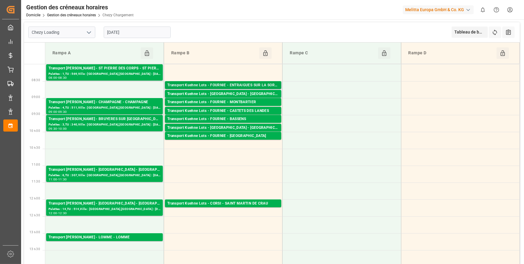
click at [230, 84] on div "Transport Kuehne Lots - FOURNIE - ENTRAIGUES SUR LA SORGUE" at bounding box center [223, 85] width 112 height 6
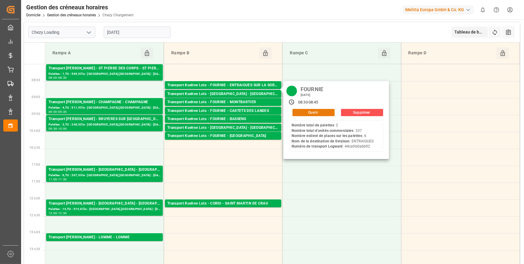
click at [306, 112] on button "Ouvrir" at bounding box center [314, 112] width 42 height 7
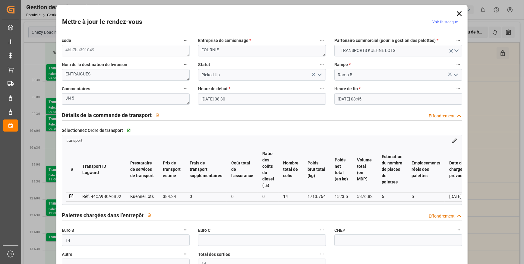
click at [457, 13] on icon at bounding box center [459, 13] width 8 height 8
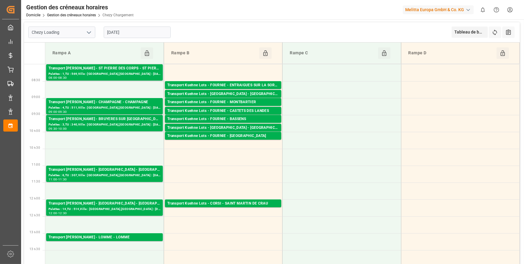
click at [145, 27] on input "[DATE]" at bounding box center [137, 32] width 67 height 11
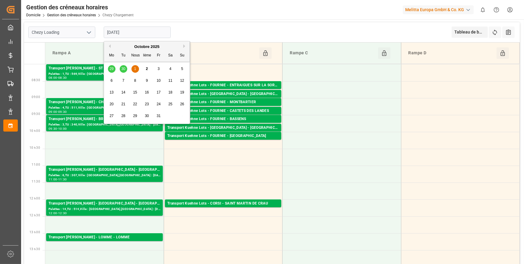
click at [144, 69] on div "2" at bounding box center [147, 68] width 8 height 7
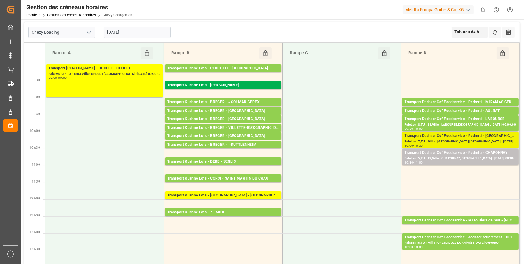
click at [481, 138] on div "Transport Dachser Cof Foodservice - Pedretti - [GEOGRAPHIC_DATA]" at bounding box center [461, 136] width 112 height 6
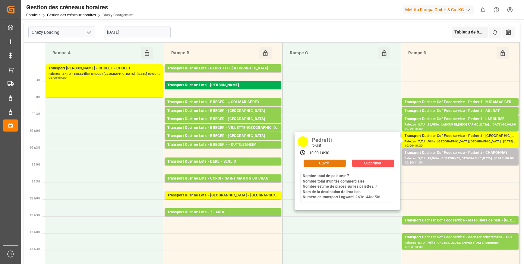
click at [334, 162] on button "Ouvrir" at bounding box center [325, 163] width 42 height 7
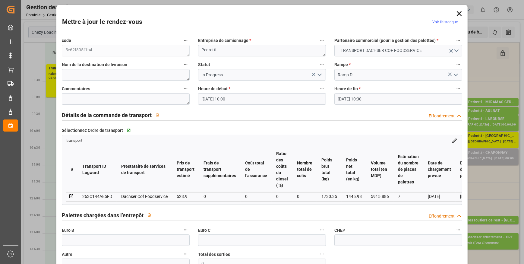
click at [319, 75] on polyline "Ouvrir le menu" at bounding box center [320, 75] width 4 height 2
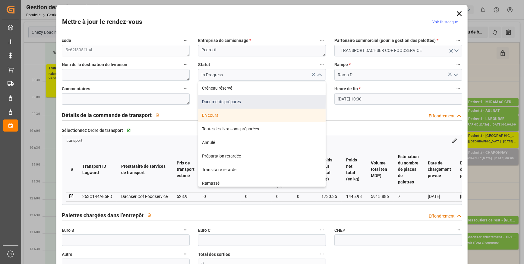
click at [244, 102] on div "Documents préparés" at bounding box center [261, 102] width 127 height 14
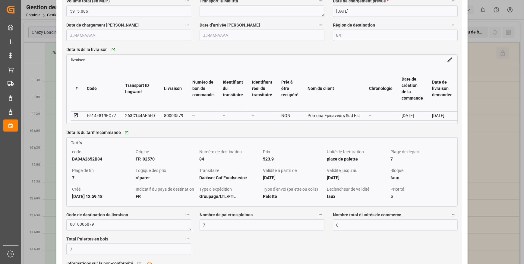
scroll to position [493, 0]
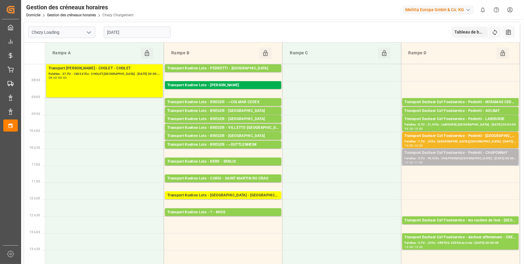
click at [463, 156] on div "Palettes : 5,TU : 49,Ville : CHAPONNAY,[GEOGRAPHIC_DATA] : [DATE] 00:00:00" at bounding box center [461, 158] width 112 height 5
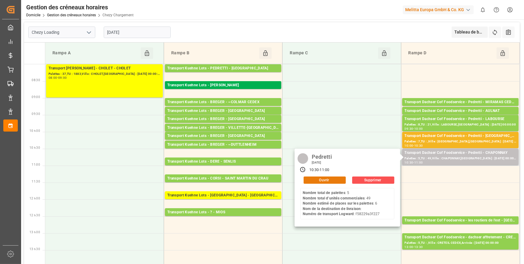
click at [324, 178] on button "Ouvrir" at bounding box center [325, 179] width 42 height 7
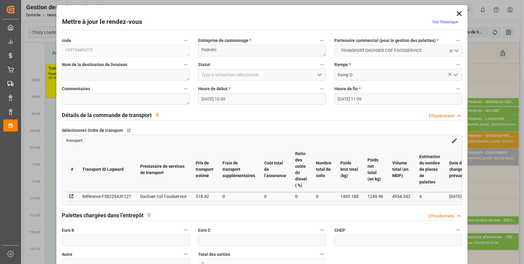
click at [319, 74] on icon "Ouvrir le menu" at bounding box center [319, 74] width 7 height 7
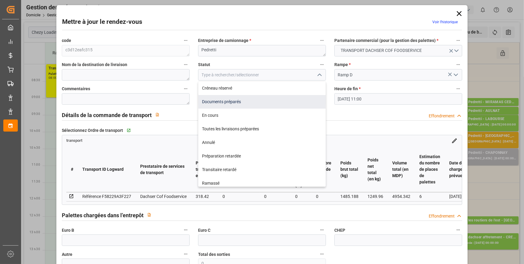
click at [244, 103] on div "Documents préparés" at bounding box center [261, 102] width 127 height 14
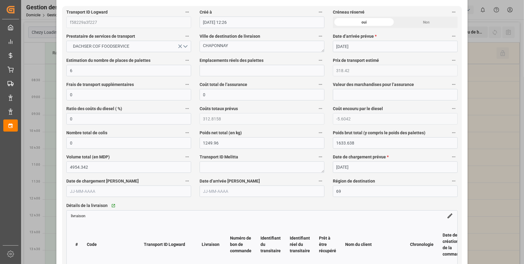
scroll to position [411, 0]
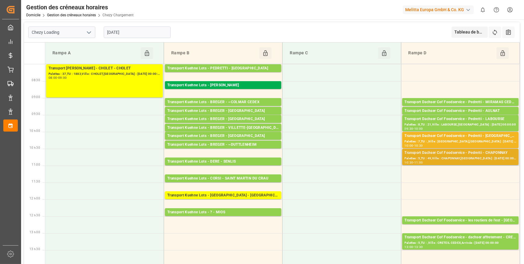
click at [459, 156] on div "Palettes : 5,TU : 49,Ville : CHAPONNAY,[GEOGRAPHIC_DATA] : [DATE] 00:00:00" at bounding box center [461, 158] width 112 height 5
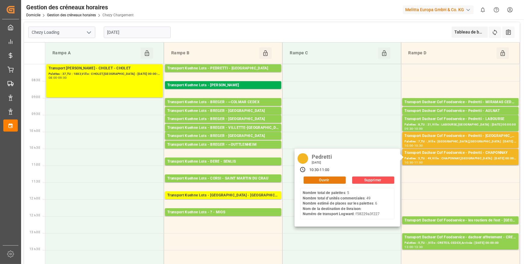
click at [337, 178] on button "Ouvrir" at bounding box center [325, 179] width 42 height 7
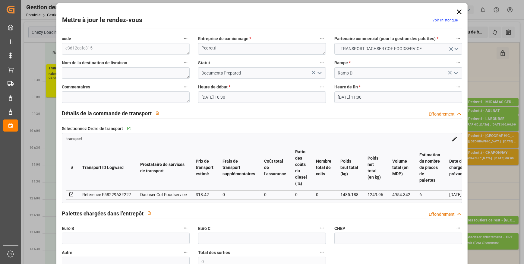
scroll to position [0, 0]
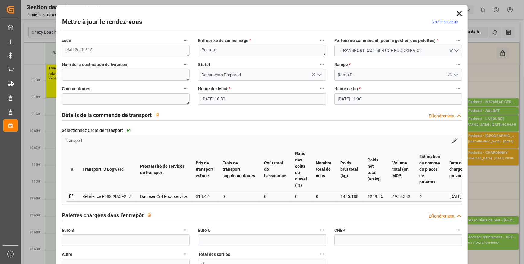
click at [457, 14] on icon at bounding box center [459, 13] width 5 height 5
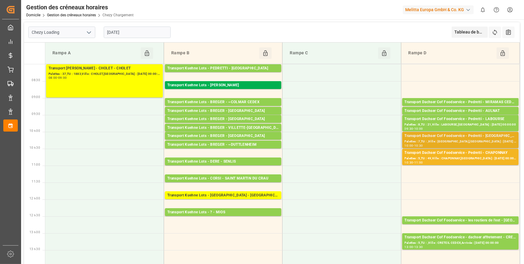
click at [461, 135] on div "Transport Dachser Cof Foodservice - Pedretti - [GEOGRAPHIC_DATA]" at bounding box center [461, 136] width 112 height 6
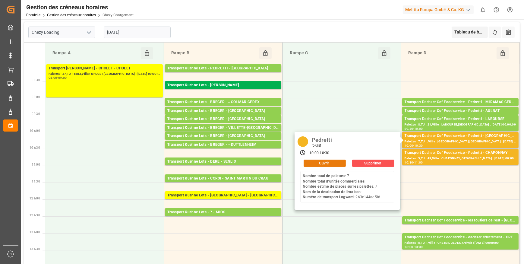
click at [332, 161] on button "Ouvrir" at bounding box center [325, 163] width 42 height 7
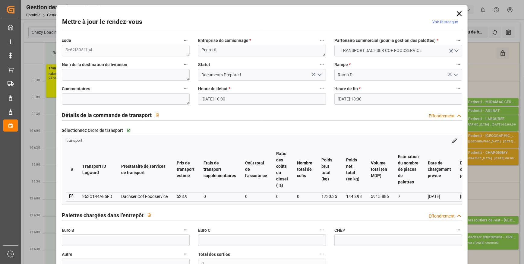
click at [458, 14] on icon at bounding box center [459, 13] width 5 height 5
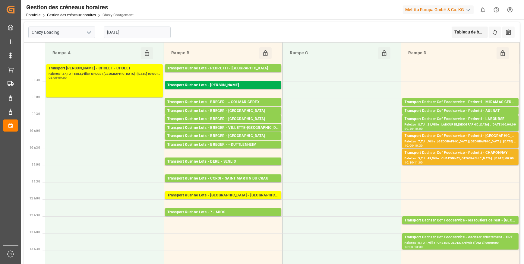
click at [121, 32] on input "[DATE]" at bounding box center [137, 32] width 67 height 11
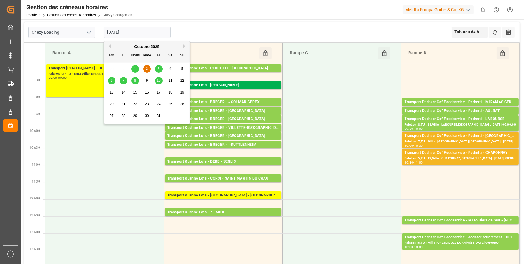
click at [157, 66] on div "3" at bounding box center [159, 68] width 8 height 7
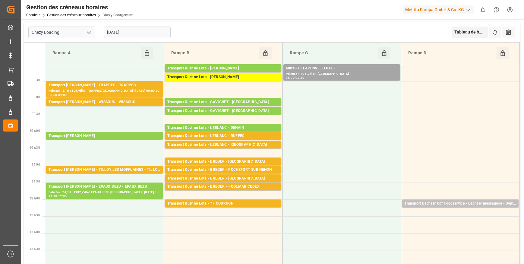
click at [138, 33] on input "[DATE]" at bounding box center [137, 32] width 67 height 11
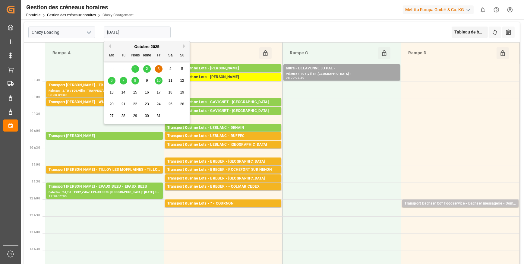
click at [144, 69] on div "2" at bounding box center [147, 68] width 8 height 7
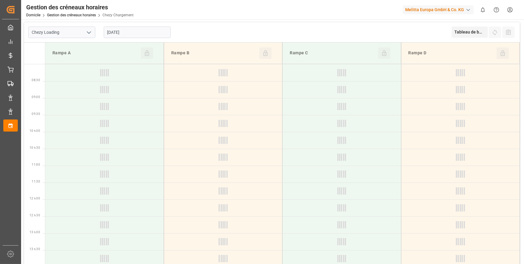
click at [85, 33] on icon "Ouvrir le menu" at bounding box center [88, 32] width 7 height 7
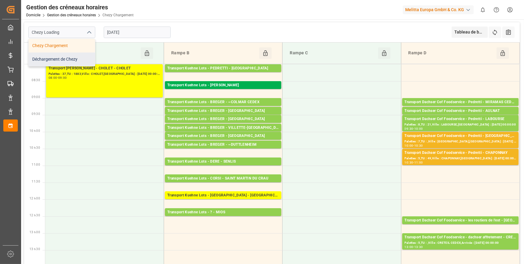
click at [53, 59] on div "Déchargement de Chezy" at bounding box center [62, 59] width 66 height 14
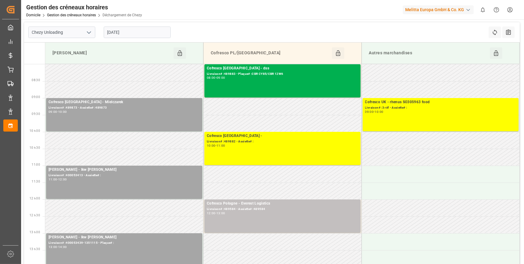
drag, startPoint x: 139, startPoint y: 27, endPoint x: 141, endPoint y: 30, distance: 3.7
click at [140, 27] on input "[DATE]" at bounding box center [137, 32] width 67 height 11
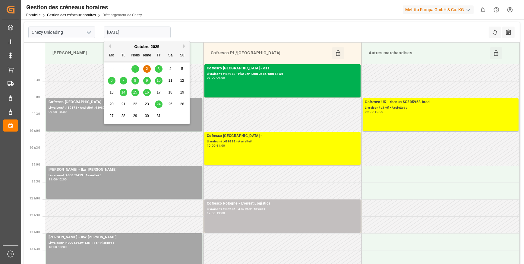
click at [158, 68] on span "3" at bounding box center [159, 69] width 2 height 4
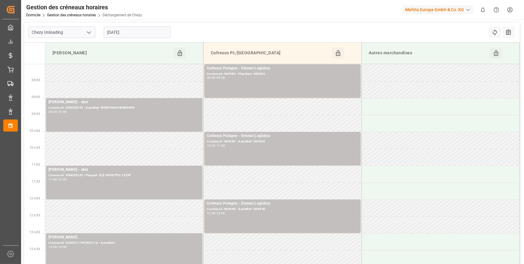
click at [153, 33] on input "[DATE]" at bounding box center [137, 32] width 67 height 11
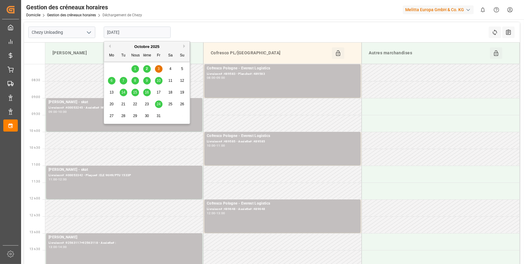
click at [147, 69] on span "2" at bounding box center [147, 69] width 2 height 4
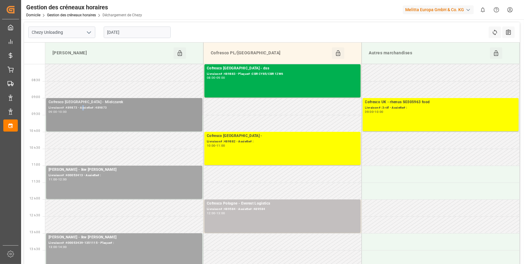
click at [83, 107] on div "Livraison# :489873 - Assiette# :489873" at bounding box center [124, 107] width 151 height 5
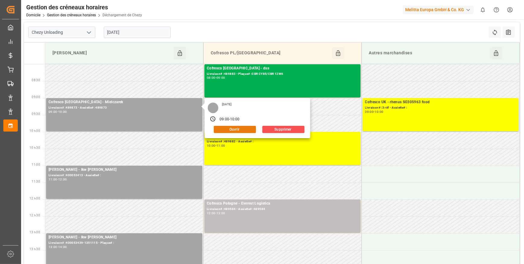
click at [236, 128] on button "Ouvrir" at bounding box center [235, 129] width 42 height 7
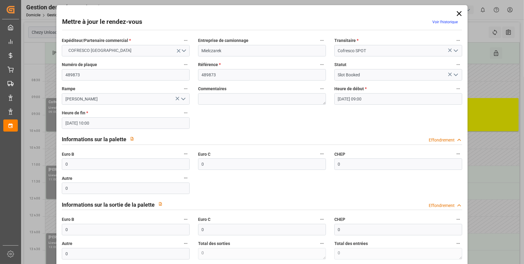
click at [458, 13] on icon at bounding box center [459, 13] width 5 height 5
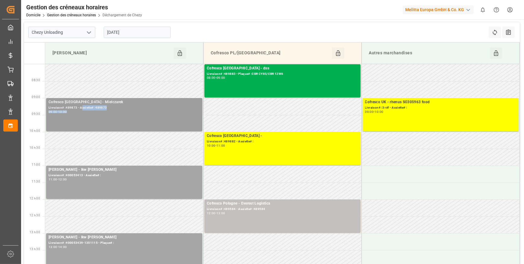
click at [81, 110] on div "Cofresco [GEOGRAPHIC_DATA] - Mielczarek Livraison# :489873 - Assiette# :489873 …" at bounding box center [124, 114] width 151 height 31
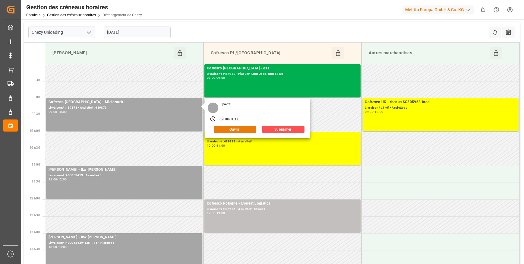
click at [245, 128] on button "Ouvrir" at bounding box center [235, 129] width 42 height 7
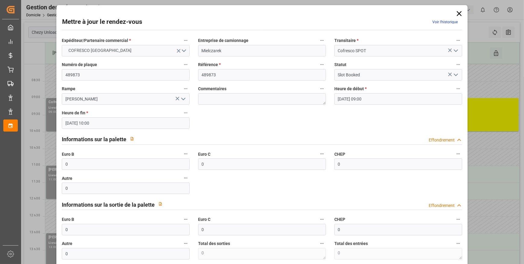
click at [454, 72] on icon "Ouvrir le menu" at bounding box center [455, 74] width 7 height 7
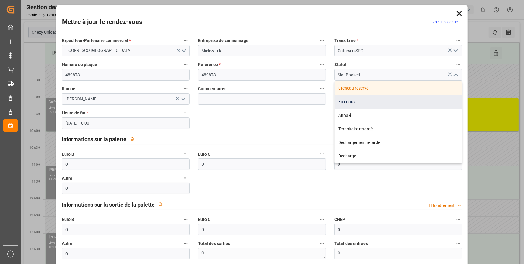
click at [345, 100] on div "En cours" at bounding box center [398, 102] width 127 height 14
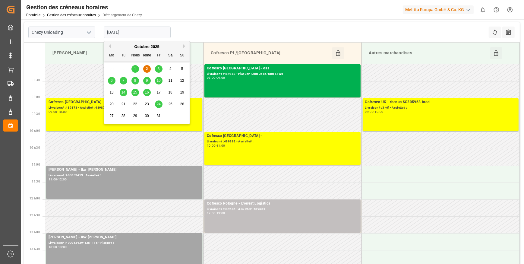
click at [141, 33] on input "[DATE]" at bounding box center [137, 32] width 67 height 11
click at [87, 30] on icon "Ouvrir le menu" at bounding box center [88, 32] width 7 height 7
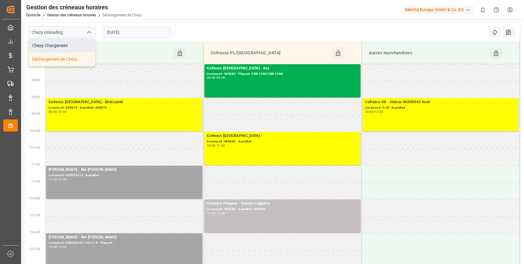
click at [57, 46] on div "Chezy Chargement" at bounding box center [62, 46] width 66 height 14
